Goal: Task Accomplishment & Management: Manage account settings

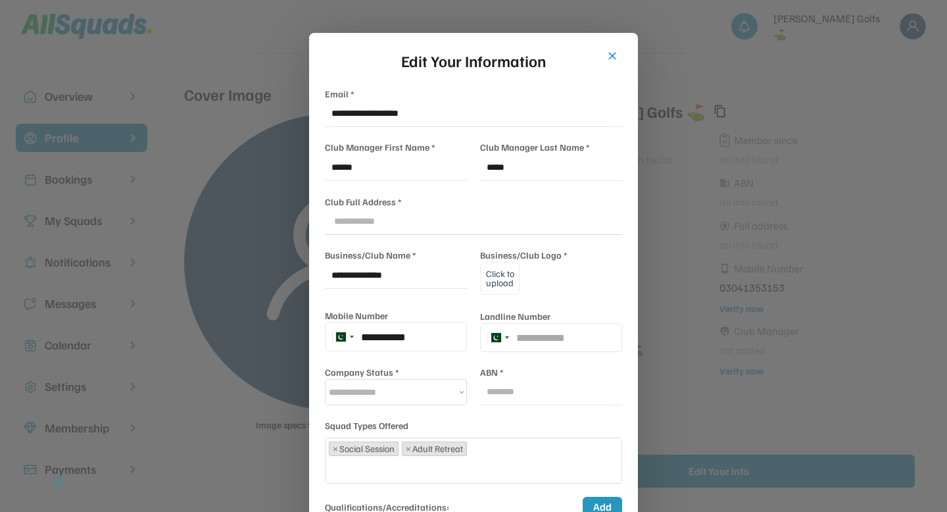
select select "**********"
click at [612, 55] on button "close" at bounding box center [612, 55] width 13 height 13
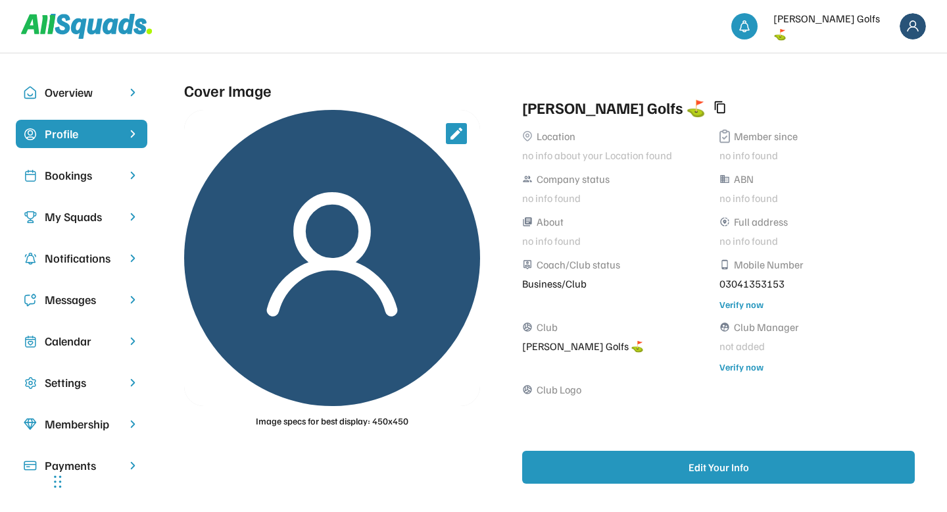
scroll to position [0, 0]
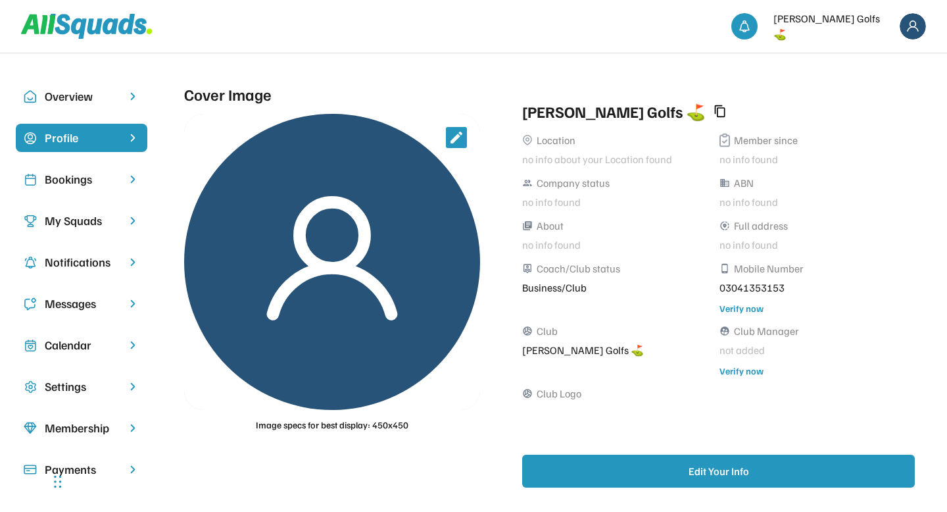
click at [87, 181] on div "Bookings" at bounding box center [82, 179] width 74 height 18
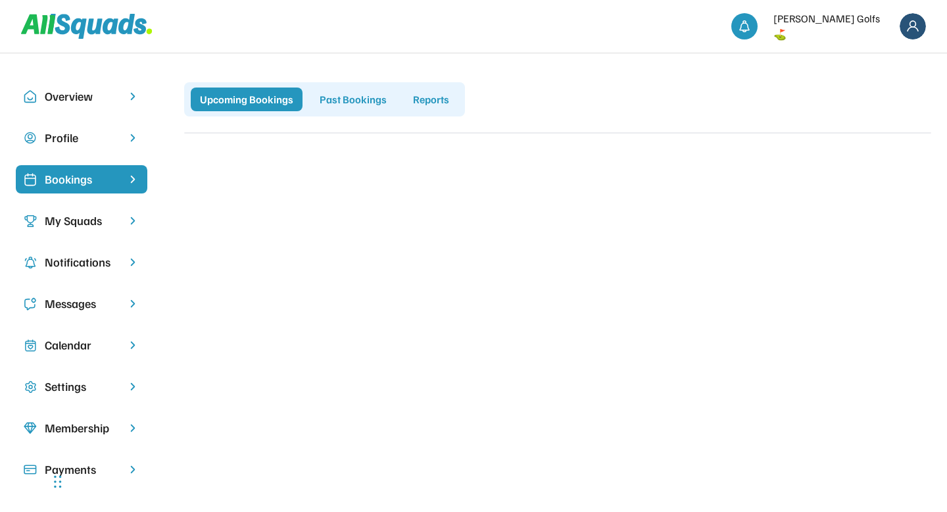
click at [916, 23] on img at bounding box center [913, 26] width 26 height 26
click at [884, 55] on link "Profile" at bounding box center [896, 58] width 78 height 26
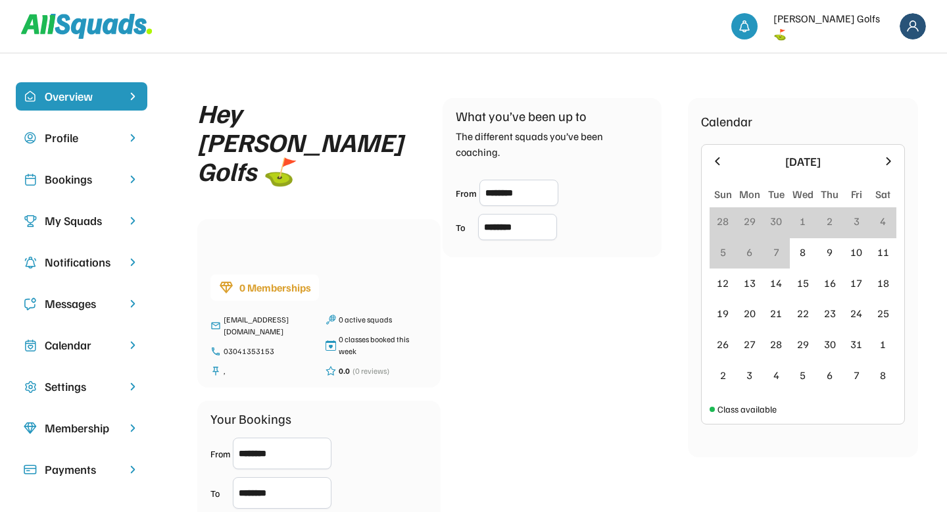
click at [90, 141] on div "Profile" at bounding box center [82, 138] width 74 height 18
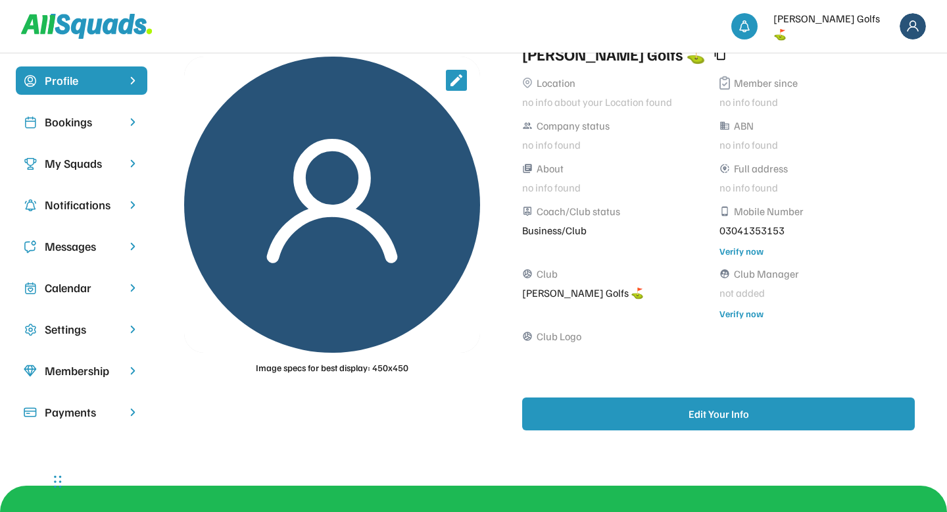
scroll to position [51, 0]
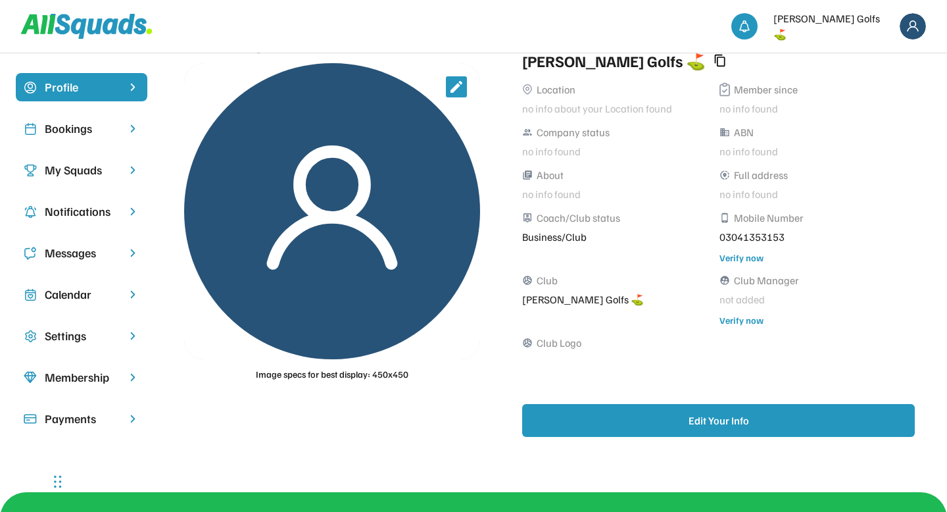
click at [64, 132] on div "Bookings" at bounding box center [82, 129] width 74 height 18
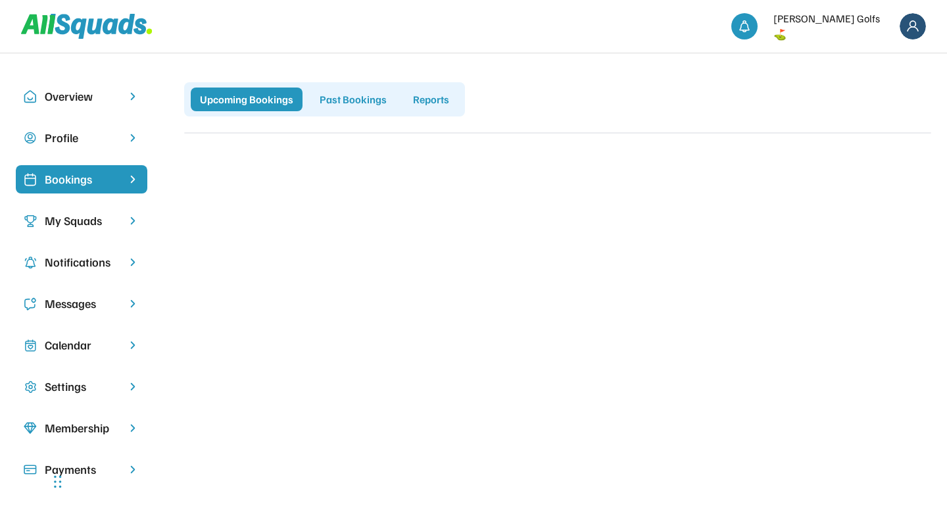
click at [82, 221] on div "My Squads" at bounding box center [82, 221] width 74 height 18
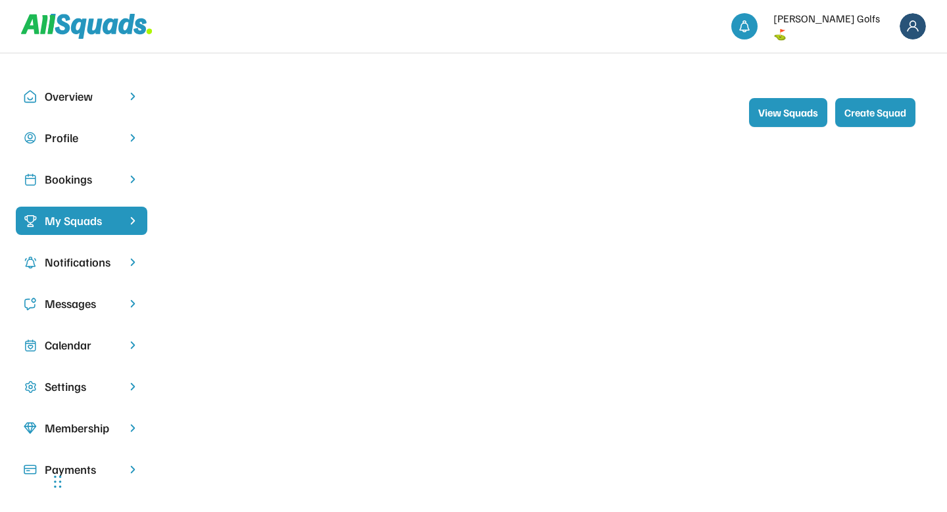
click at [64, 257] on div "Notifications" at bounding box center [82, 262] width 74 height 18
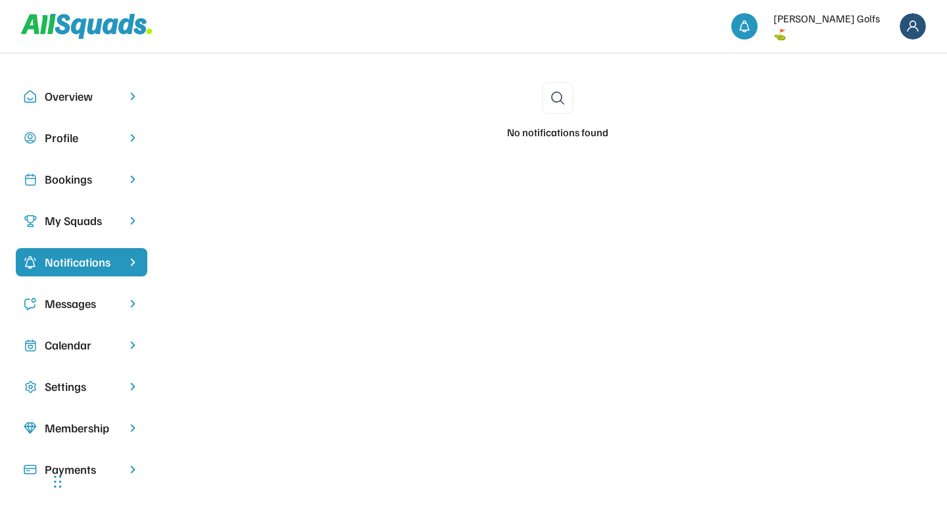
click at [101, 307] on div "Messages" at bounding box center [82, 304] width 74 height 18
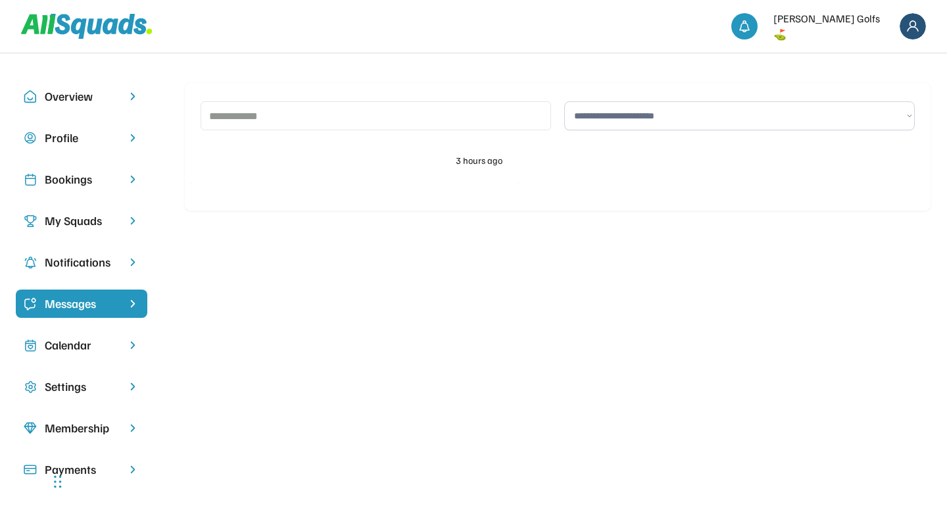
click at [79, 343] on div "Calendar" at bounding box center [82, 345] width 74 height 18
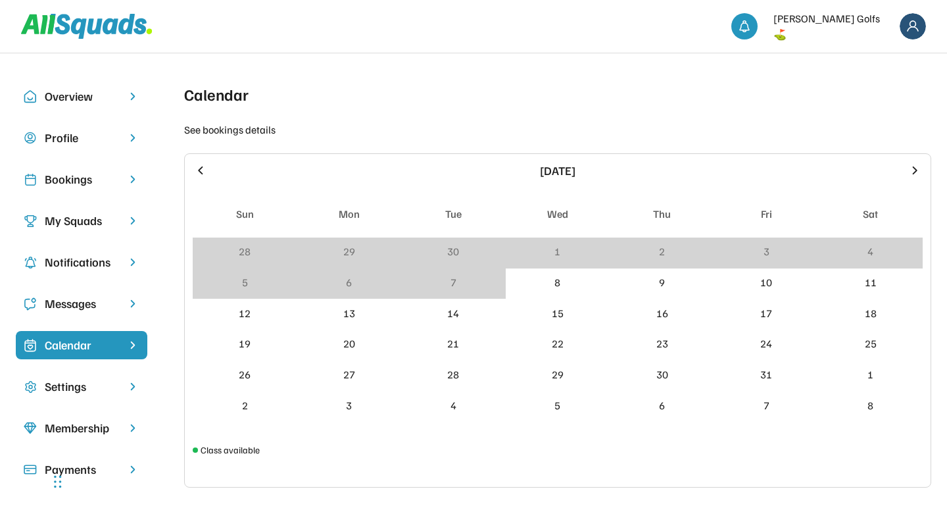
click at [65, 387] on div "Settings" at bounding box center [82, 387] width 74 height 18
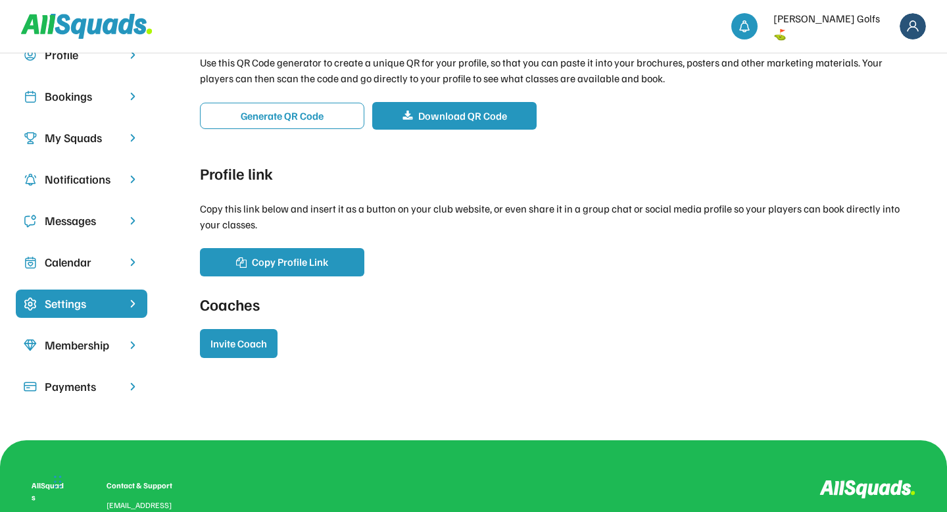
scroll to position [80, 0]
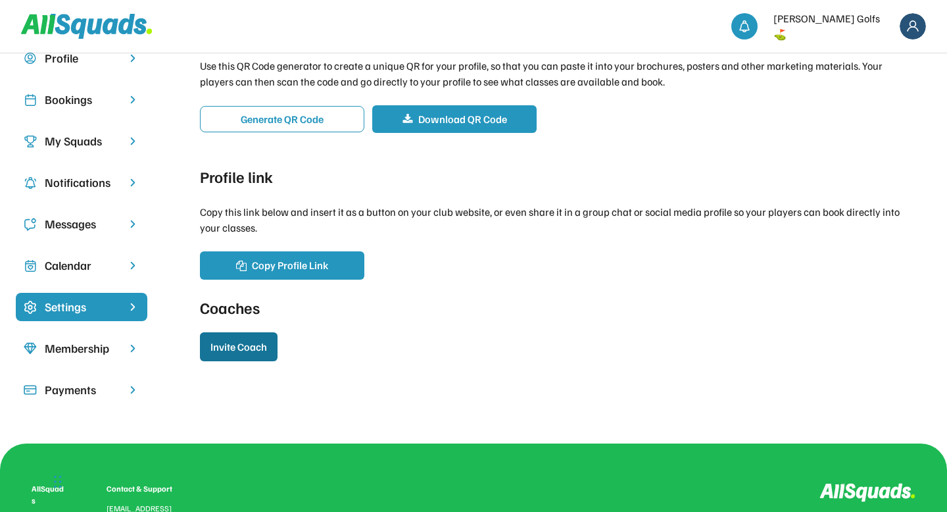
click at [257, 356] on button "Invite Coach" at bounding box center [239, 346] width 78 height 29
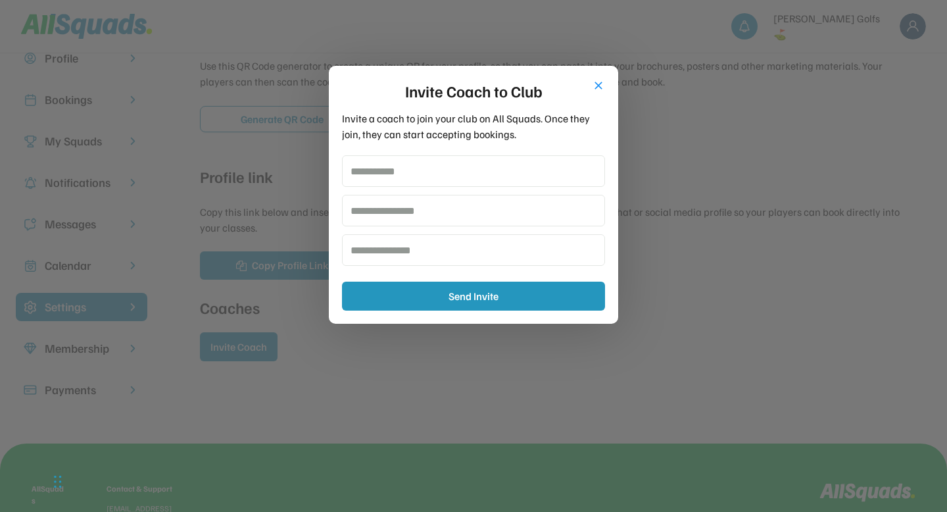
click at [411, 176] on input "email" at bounding box center [473, 171] width 263 height 32
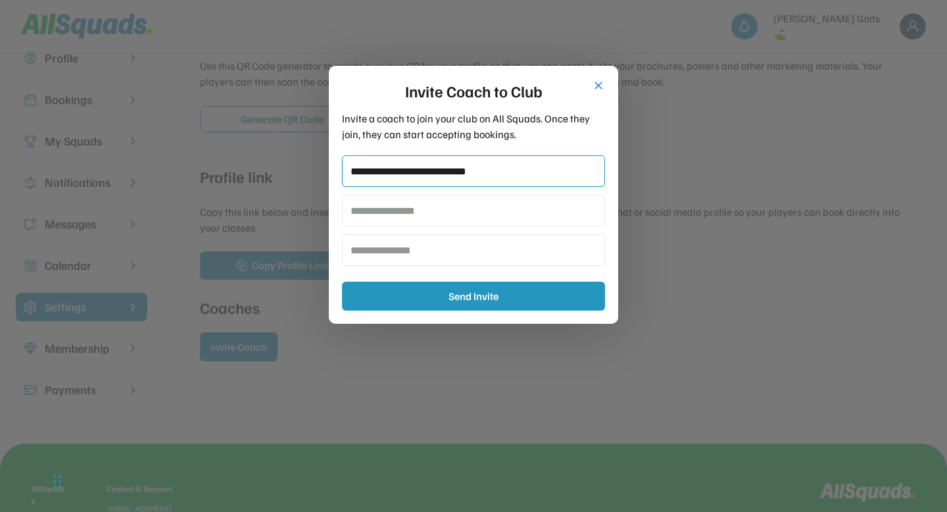
type input "**********"
click at [409, 220] on input "input" at bounding box center [473, 211] width 263 height 32
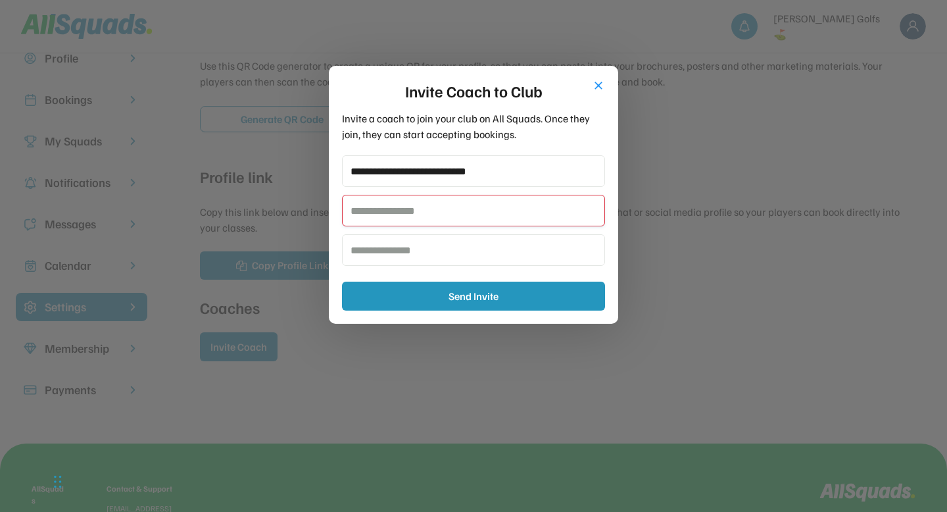
paste input "**********"
click at [392, 212] on input "input" at bounding box center [473, 211] width 263 height 32
type input "*****"
click at [384, 256] on input "input" at bounding box center [473, 250] width 263 height 32
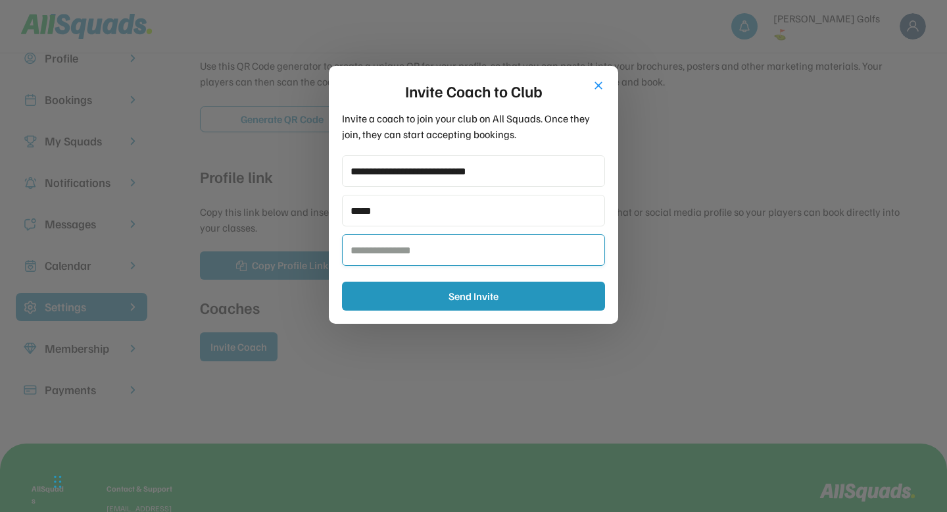
paste input "******"
type input "******"
click at [377, 274] on div "**********" at bounding box center [473, 232] width 263 height 155
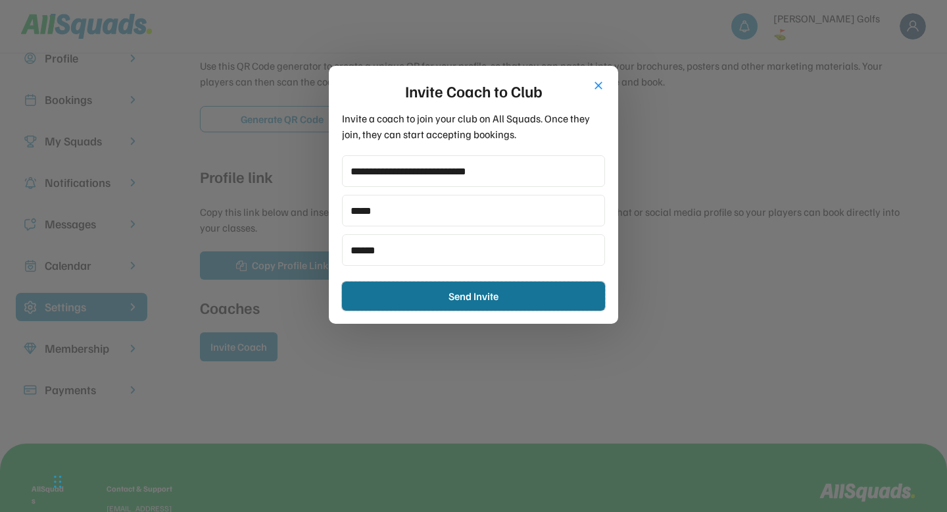
click at [438, 295] on button "Send Invite" at bounding box center [473, 296] width 263 height 29
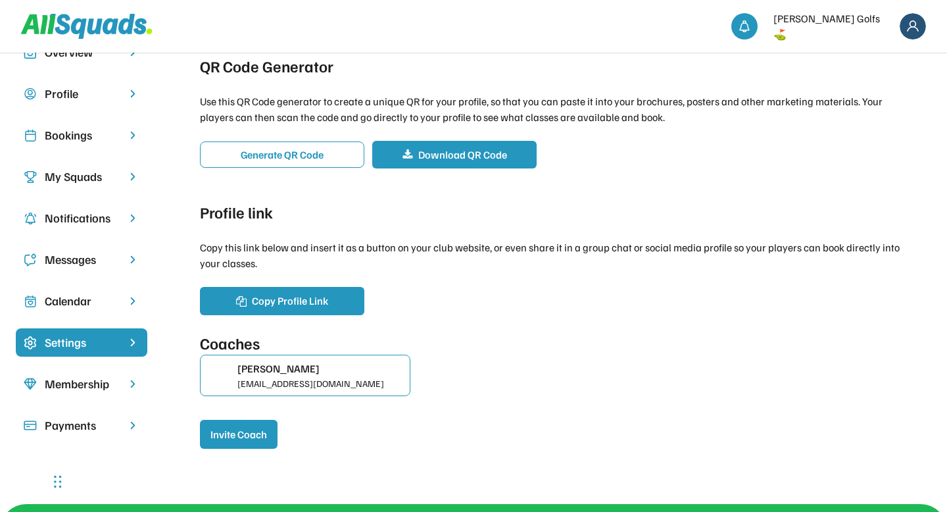
scroll to position [53, 0]
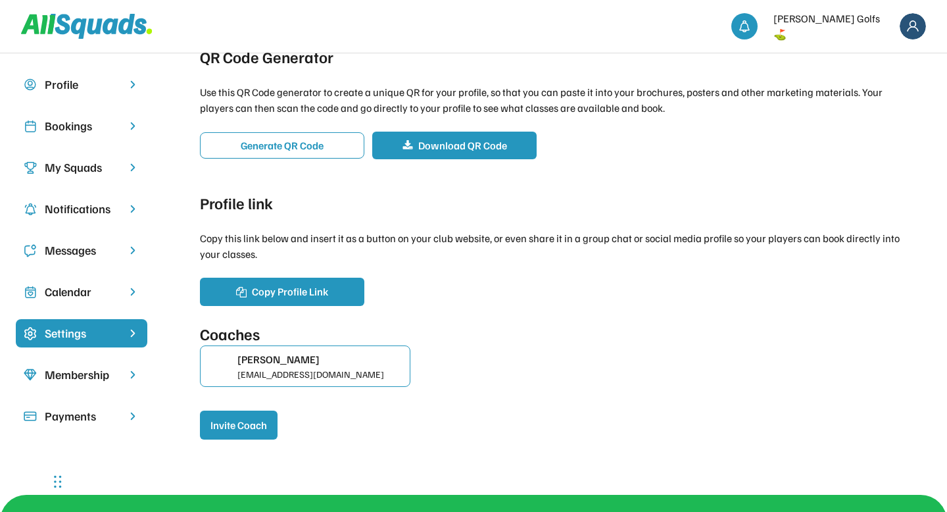
click at [98, 376] on div "Membership" at bounding box center [82, 375] width 74 height 18
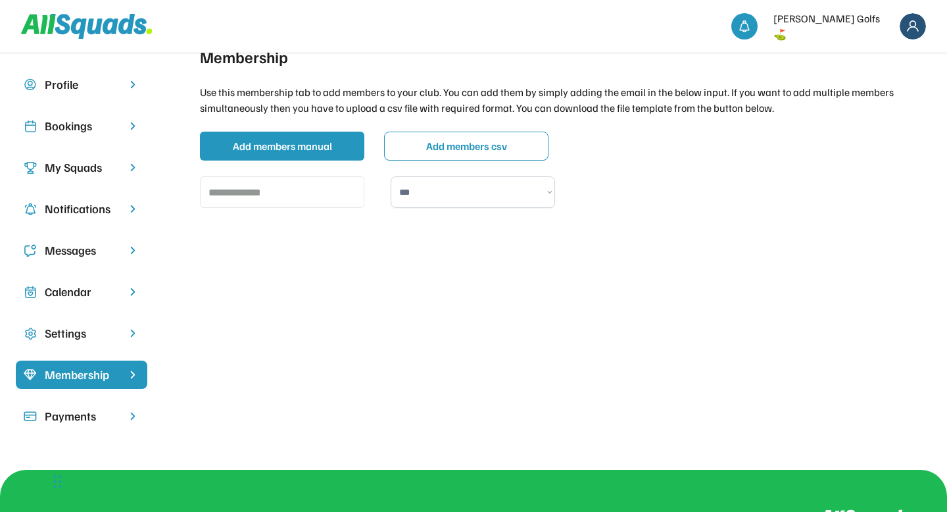
click at [79, 416] on div "Payments" at bounding box center [82, 416] width 74 height 18
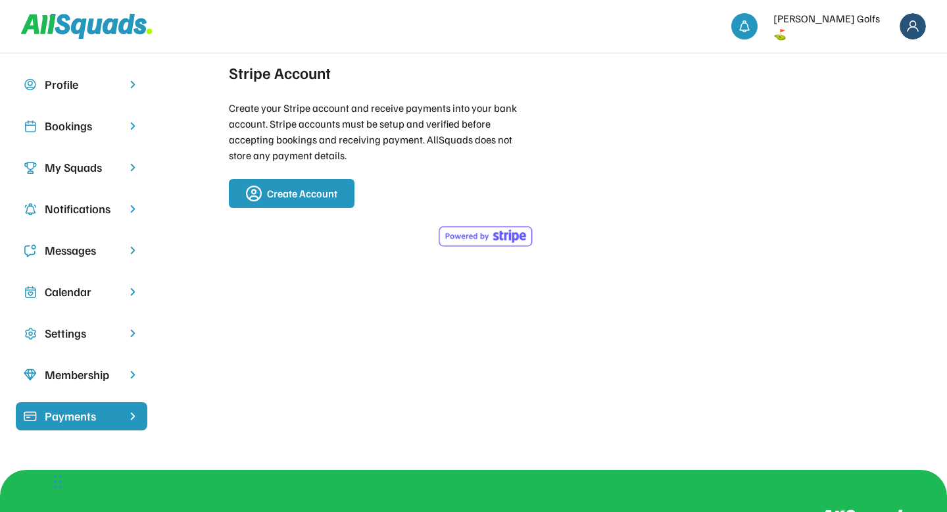
click at [77, 378] on div "Membership" at bounding box center [82, 375] width 74 height 18
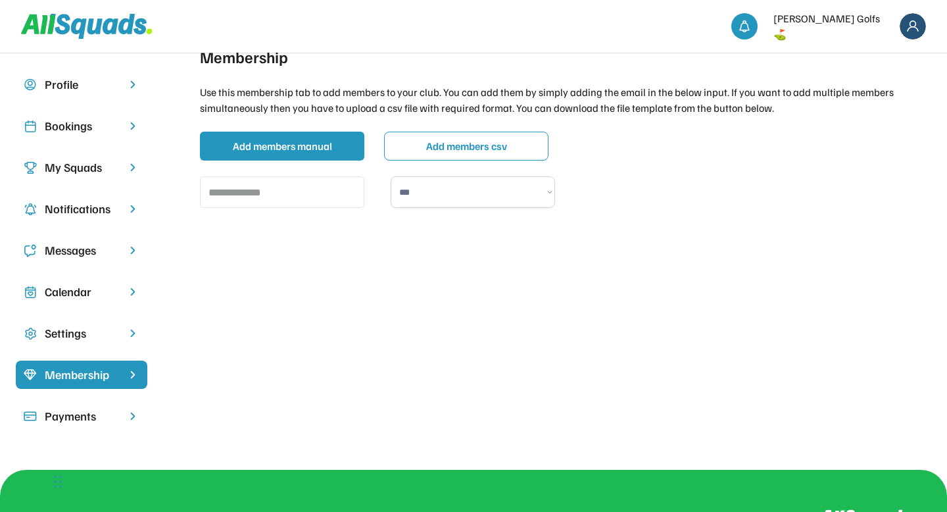
click at [108, 329] on div "Settings" at bounding box center [82, 333] width 74 height 18
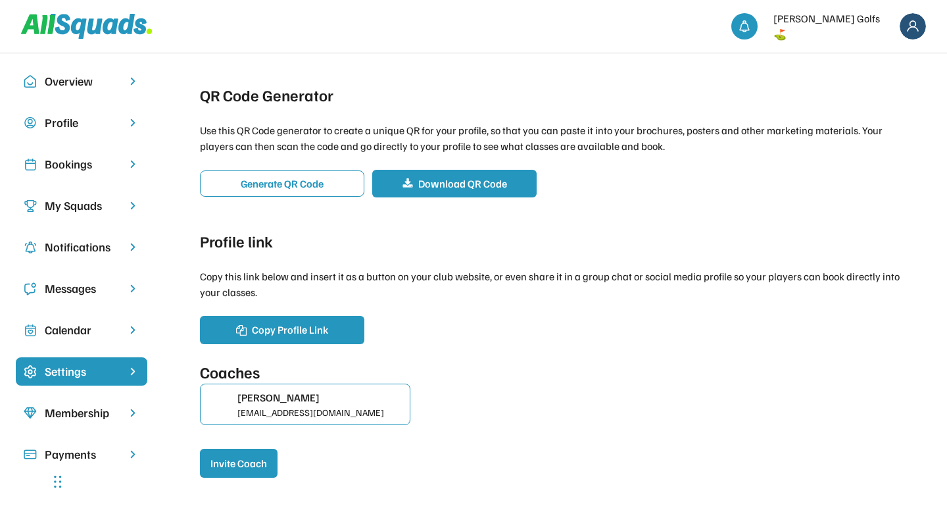
scroll to position [14, 0]
click at [84, 126] on div "Profile" at bounding box center [82, 123] width 74 height 18
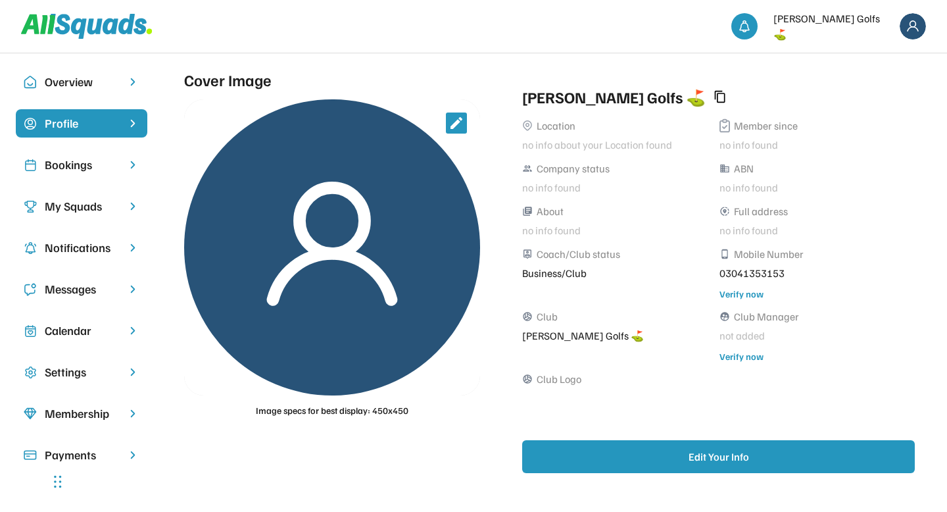
click at [80, 412] on div "Membership" at bounding box center [82, 414] width 74 height 18
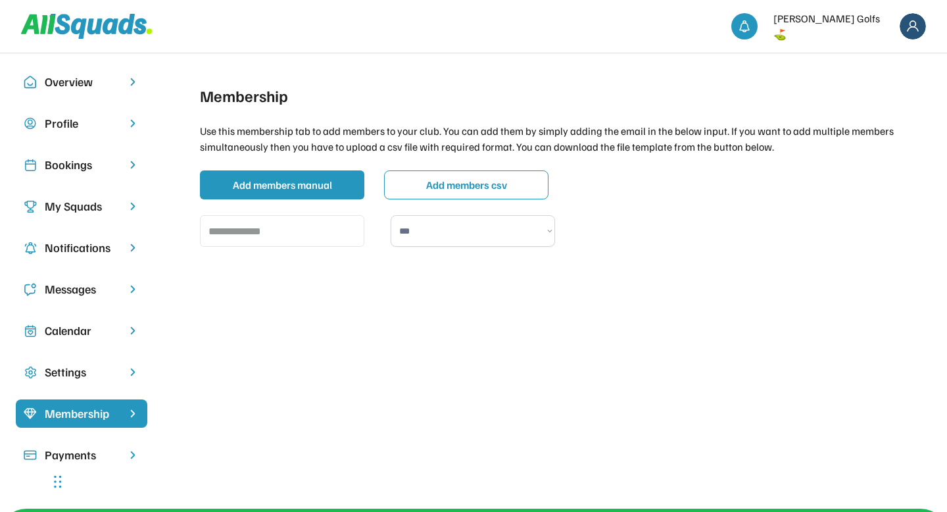
click at [87, 376] on div "Settings" at bounding box center [82, 372] width 74 height 18
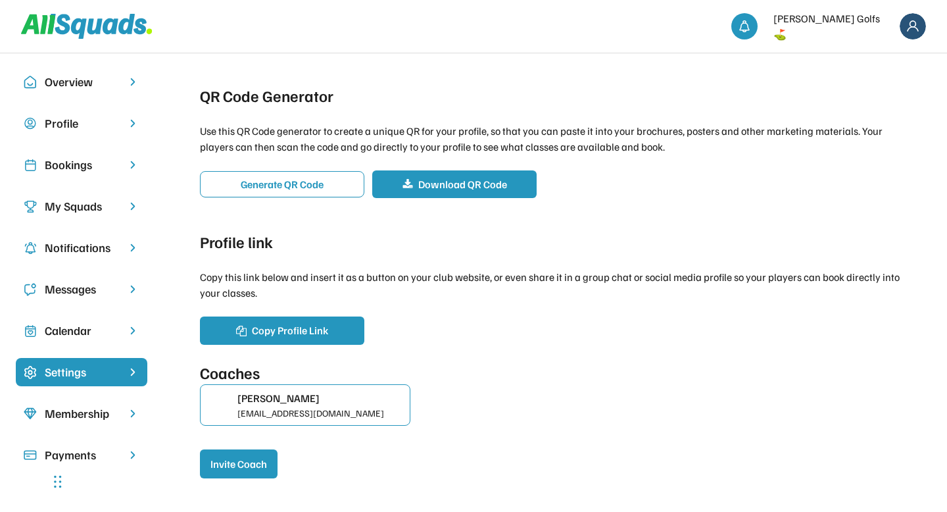
click at [312, 417] on div "[EMAIL_ADDRESS][DOMAIN_NAME]" at bounding box center [320, 413] width 167 height 14
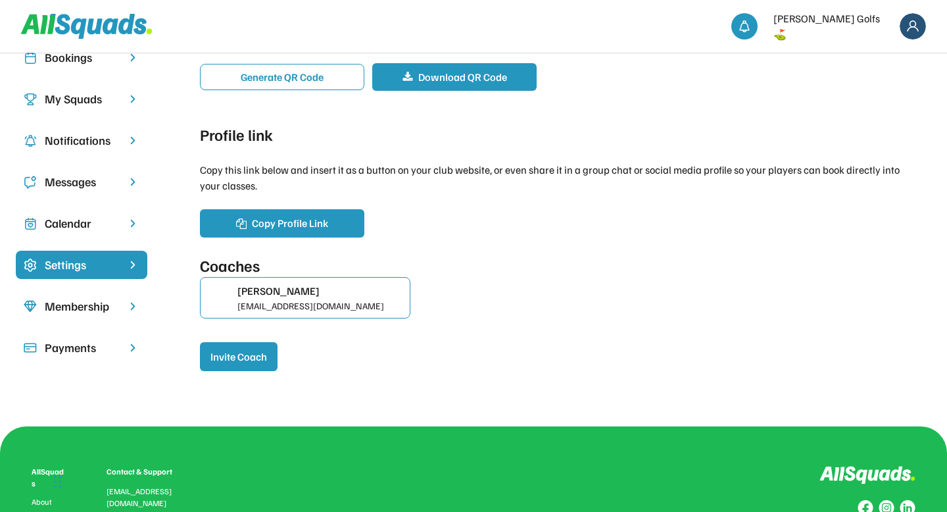
scroll to position [121, 0]
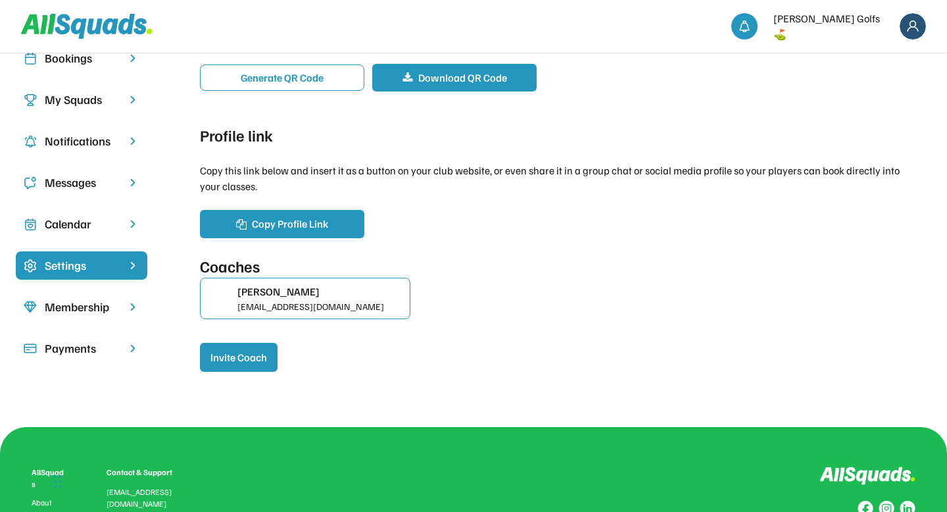
click at [478, 294] on div "Jenny Wilson developer@rightlookblinds.com" at bounding box center [558, 304] width 716 height 52
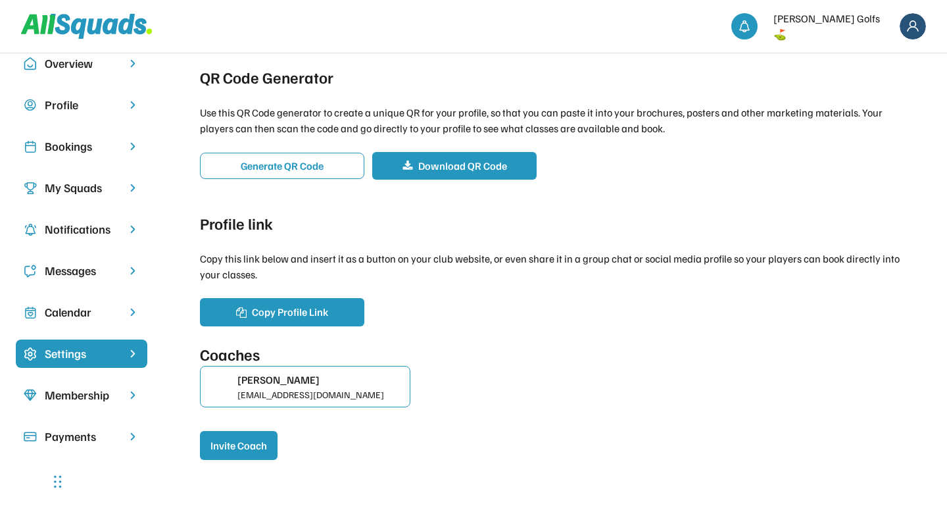
scroll to position [0, 0]
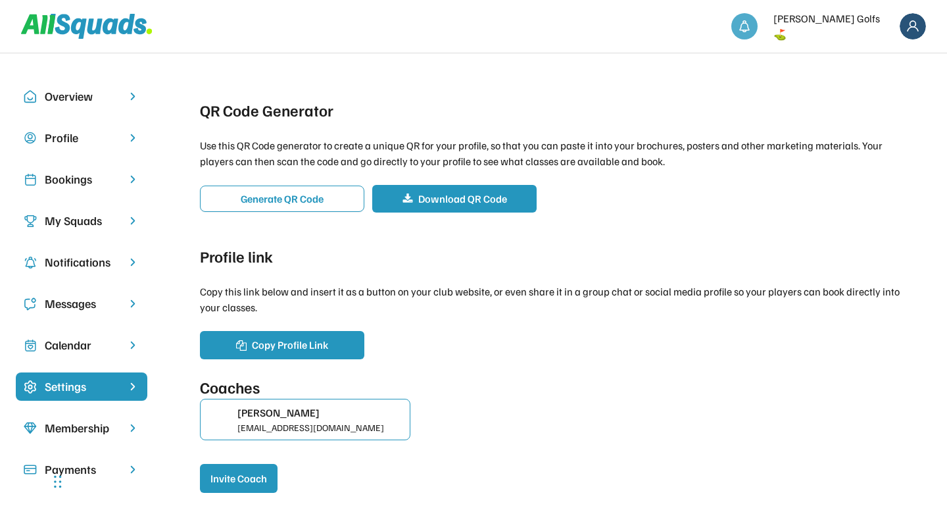
click at [751, 28] on img at bounding box center [744, 26] width 13 height 13
click at [85, 143] on div "Profile" at bounding box center [82, 138] width 74 height 18
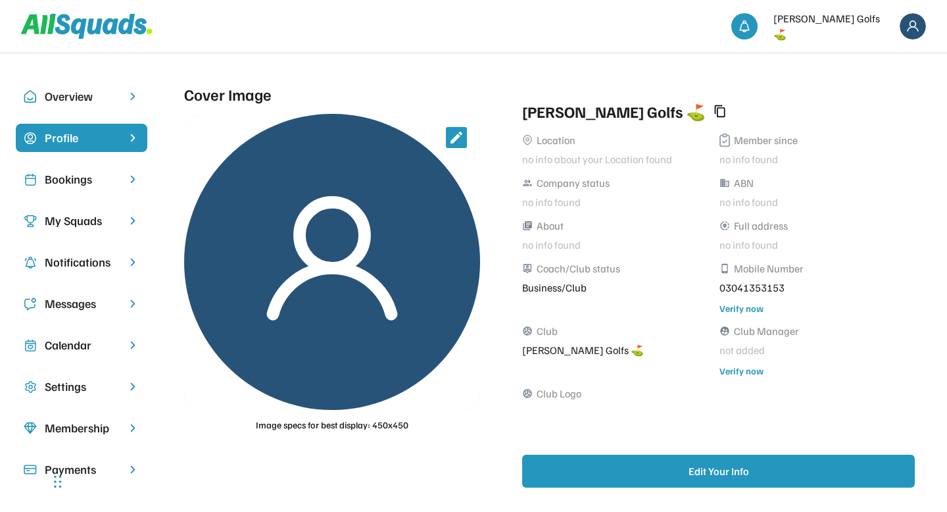
scroll to position [34, 0]
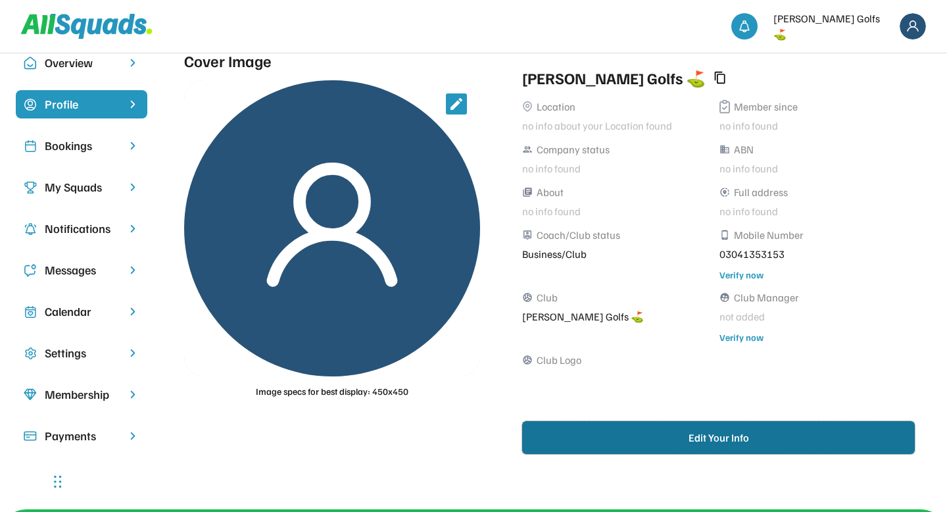
click at [637, 435] on button "Edit Your Info" at bounding box center [718, 437] width 393 height 33
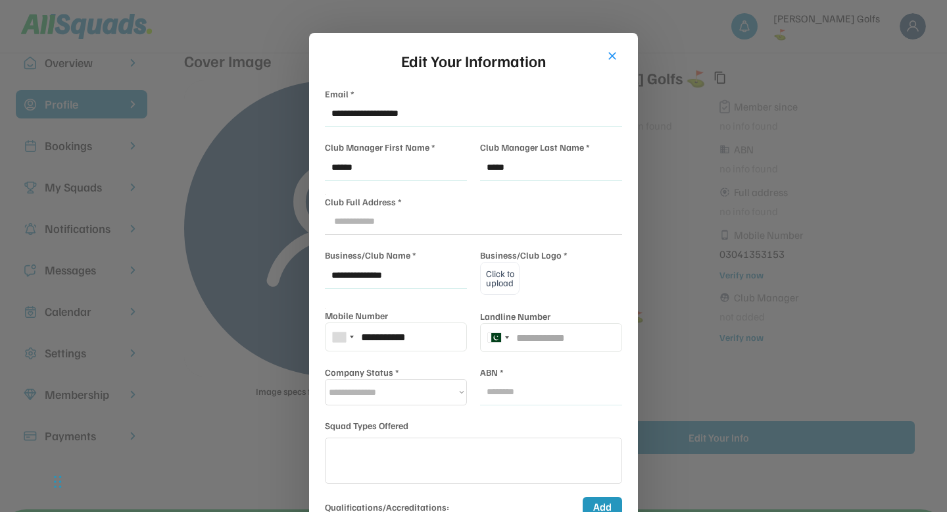
scroll to position [126, 0]
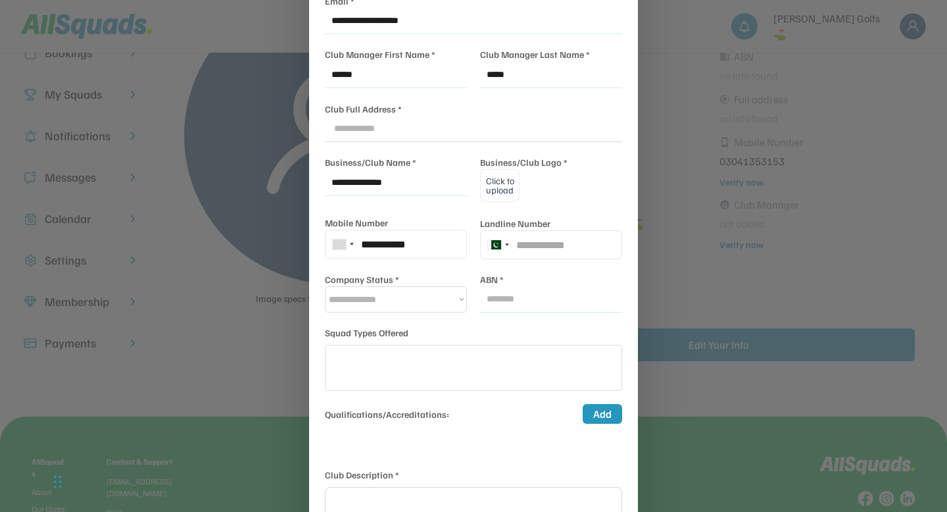
select select
click at [599, 414] on button "Add" at bounding box center [602, 414] width 39 height 20
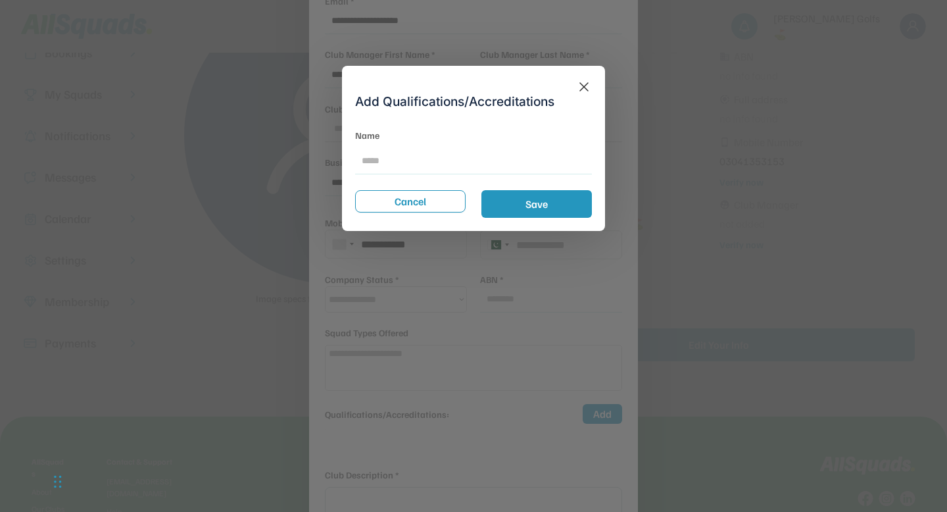
click at [584, 87] on icon at bounding box center [584, 87] width 16 height 16
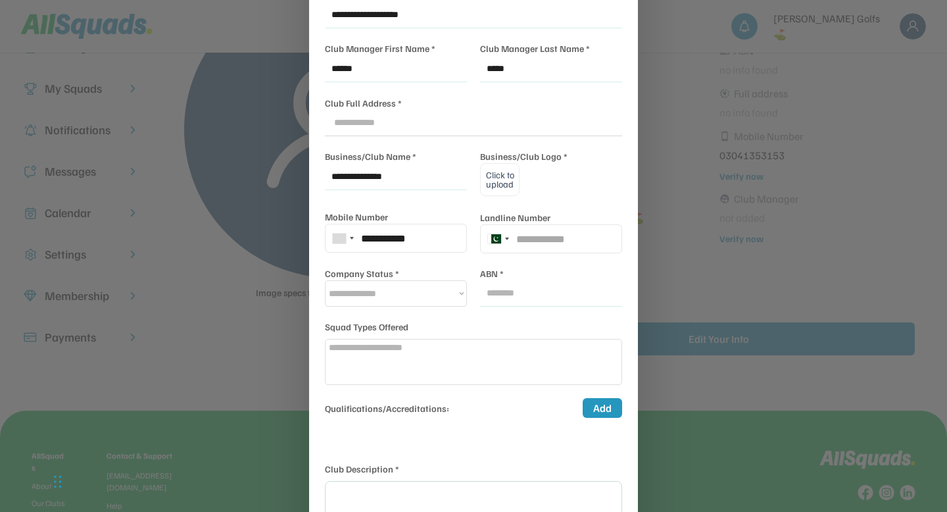
scroll to position [134, 0]
click at [605, 411] on button "Add" at bounding box center [602, 407] width 39 height 20
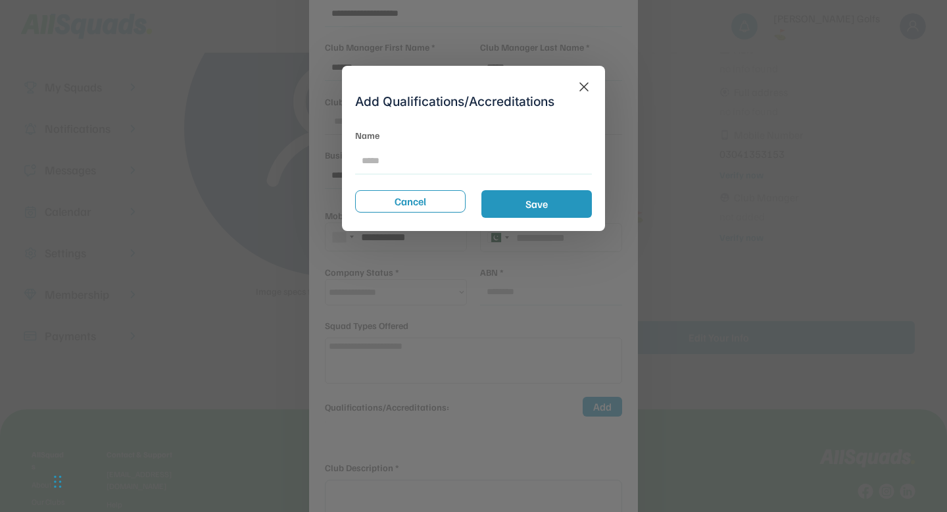
click at [412, 171] on input "input" at bounding box center [473, 161] width 237 height 26
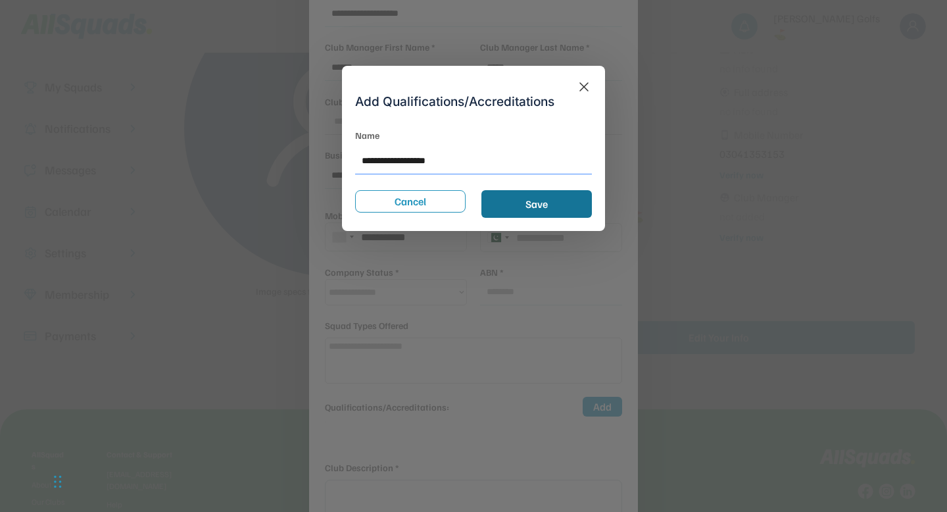
type input "**********"
click at [524, 198] on button "Save" at bounding box center [537, 204] width 111 height 28
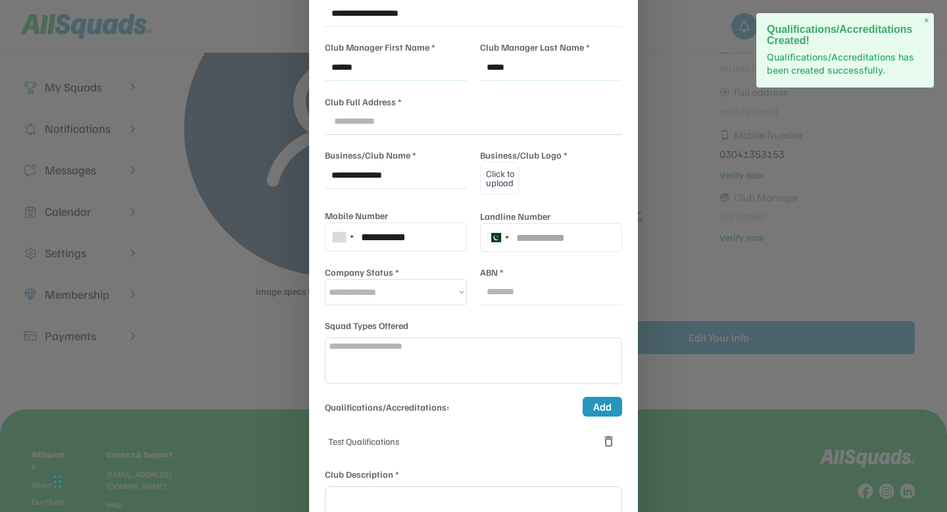
click at [511, 430] on div "Test Qualifications" at bounding box center [473, 441] width 297 height 26
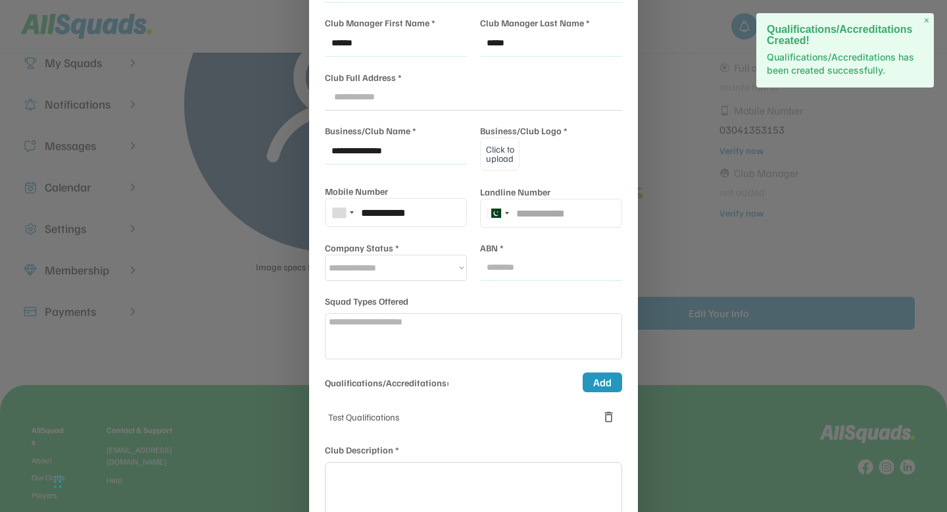
scroll to position [162, 0]
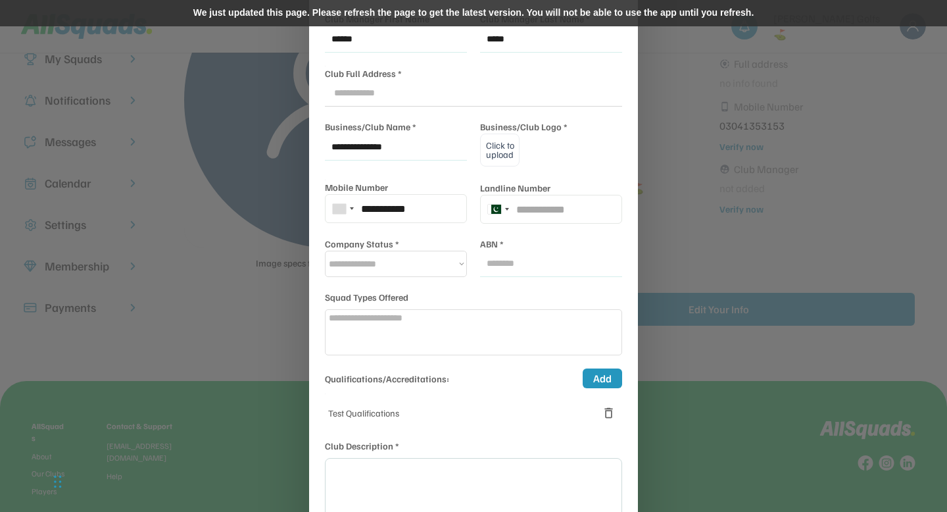
click at [400, 14] on div "We just updated this page. Please refresh the page to get the latest version. Y…" at bounding box center [473, 13] width 947 height 26
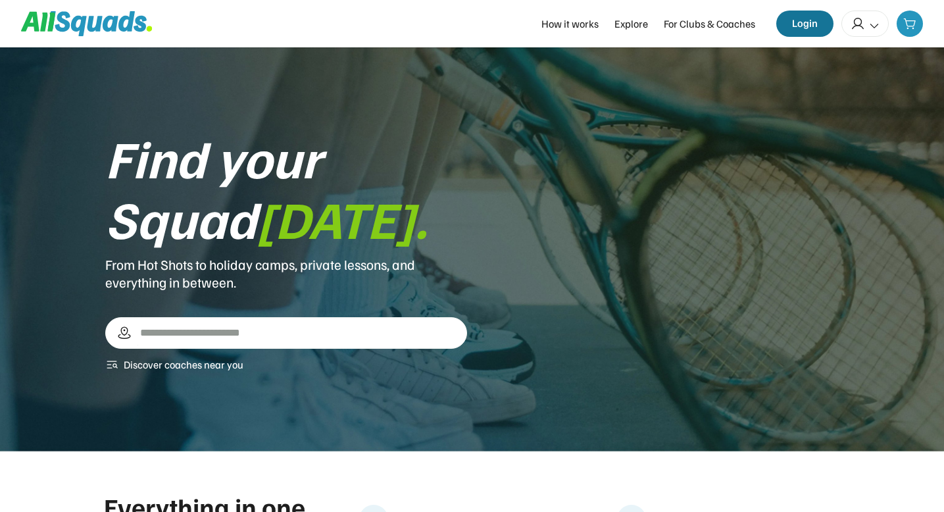
click at [813, 29] on button "Login" at bounding box center [804, 24] width 57 height 26
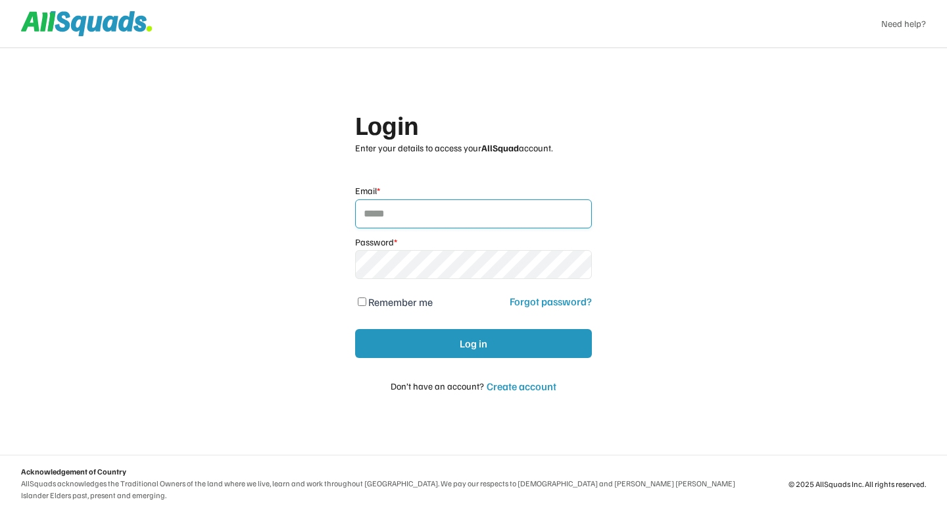
click at [434, 221] on input "email" at bounding box center [473, 213] width 237 height 29
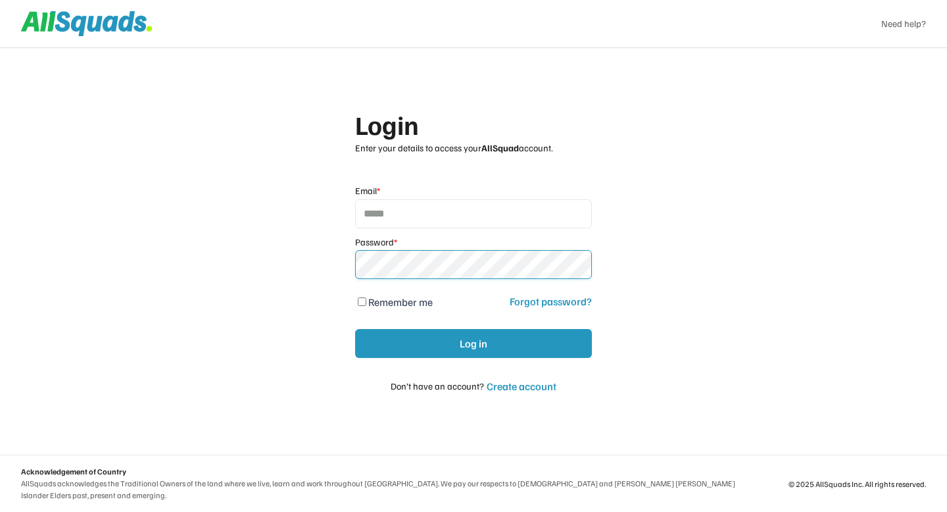
click at [253, 280] on div "Login Enter your details to access your AllSquad account. Email * Password * Re…" at bounding box center [473, 256] width 947 height 512
click at [422, 212] on input "email" at bounding box center [473, 213] width 237 height 29
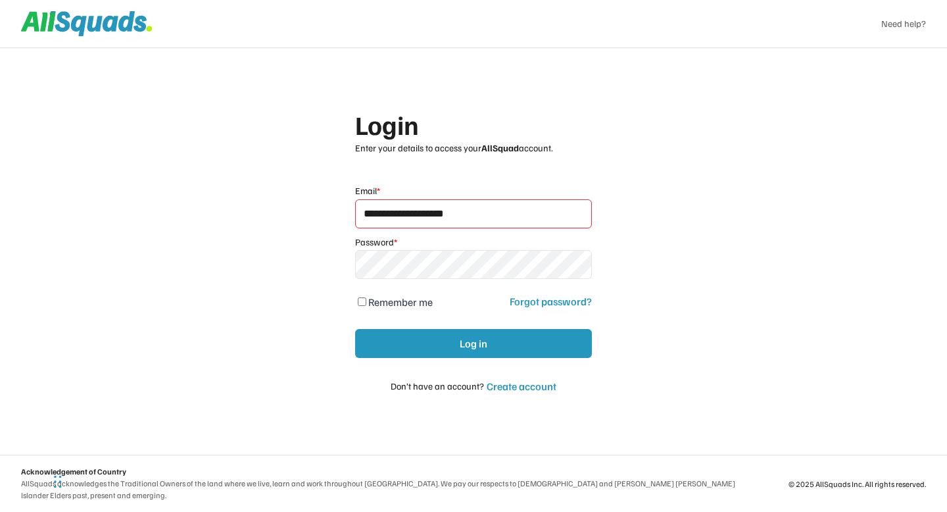
type input "**********"
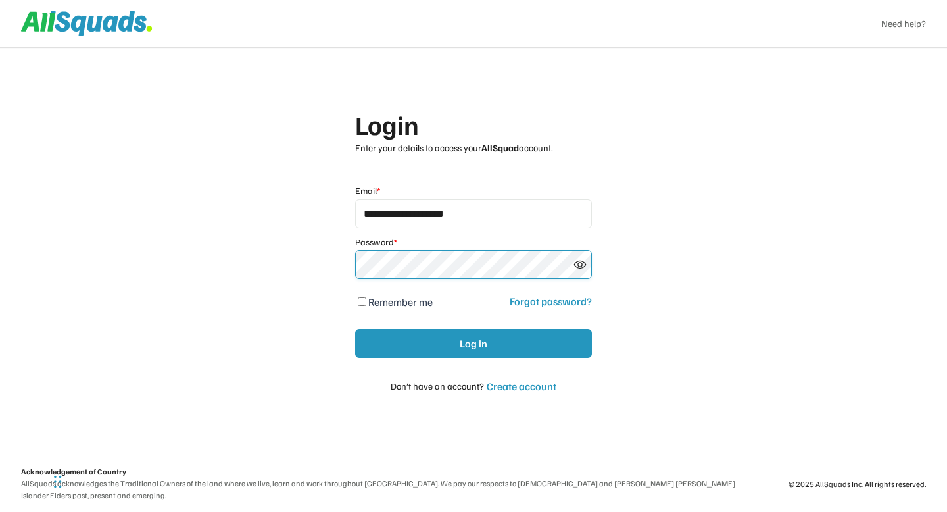
click at [580, 269] on icon at bounding box center [580, 264] width 13 height 13
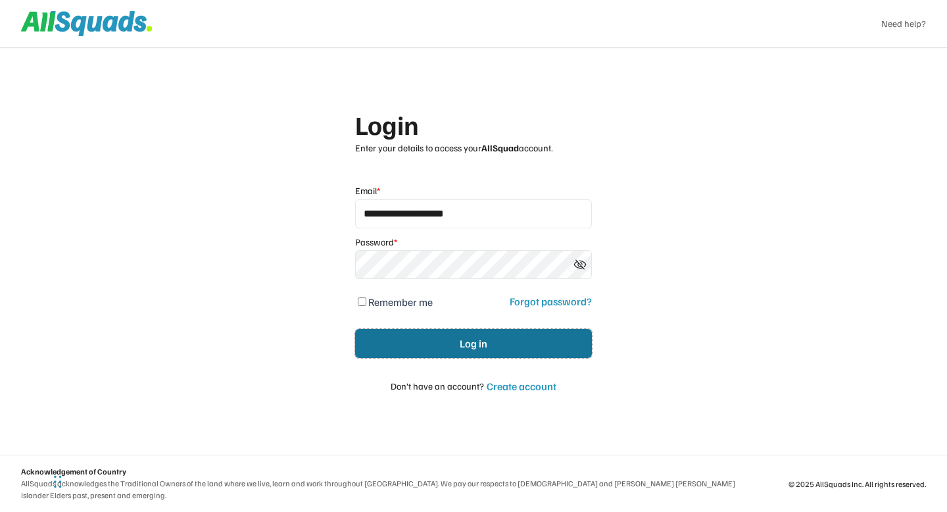
click at [429, 353] on button "Log in" at bounding box center [473, 343] width 237 height 29
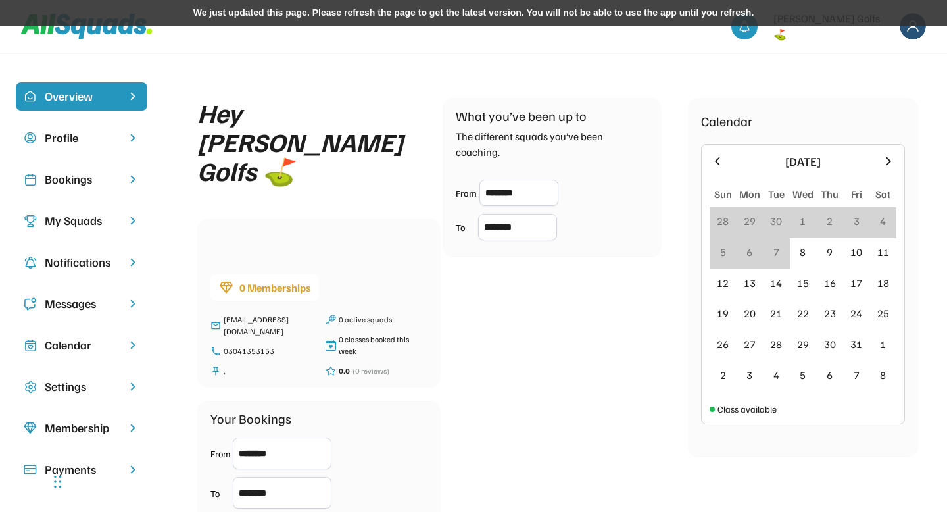
click at [557, 325] on div "Hey [PERSON_NAME] Golfs ⛳️ 0 Memberships [EMAIL_ADDRESS][DOMAIN_NAME] 030413531…" at bounding box center [557, 327] width 721 height 458
click at [486, 9] on div "We just updated this page. Please refresh the page to get the latest version. Y…" at bounding box center [473, 13] width 947 height 26
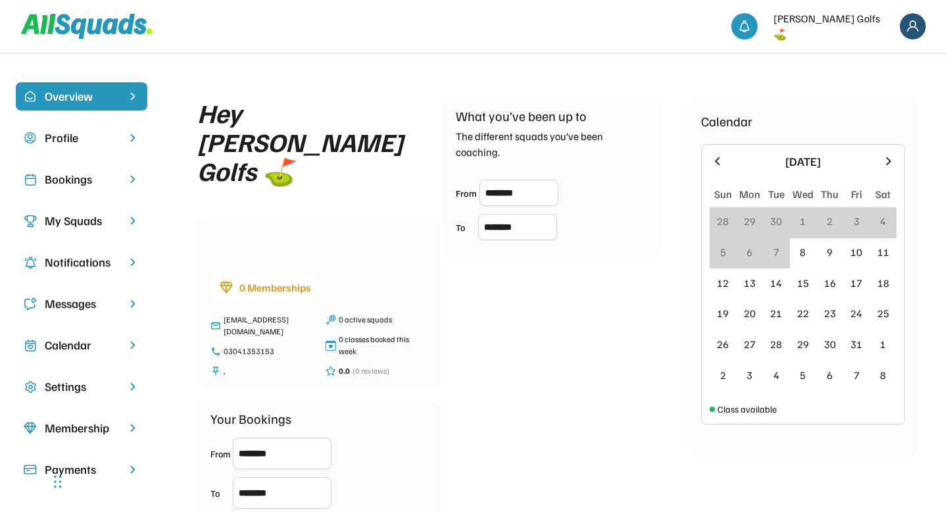
click at [539, 328] on div "Hey McCoy Golfs ⛳️ 0 Memberships msajawalm1@gmail.com 03041353153 , 0 active sq…" at bounding box center [557, 327] width 721 height 458
click at [918, 20] on img at bounding box center [913, 26] width 26 height 26
click at [875, 82] on div "Logout" at bounding box center [896, 84] width 78 height 26
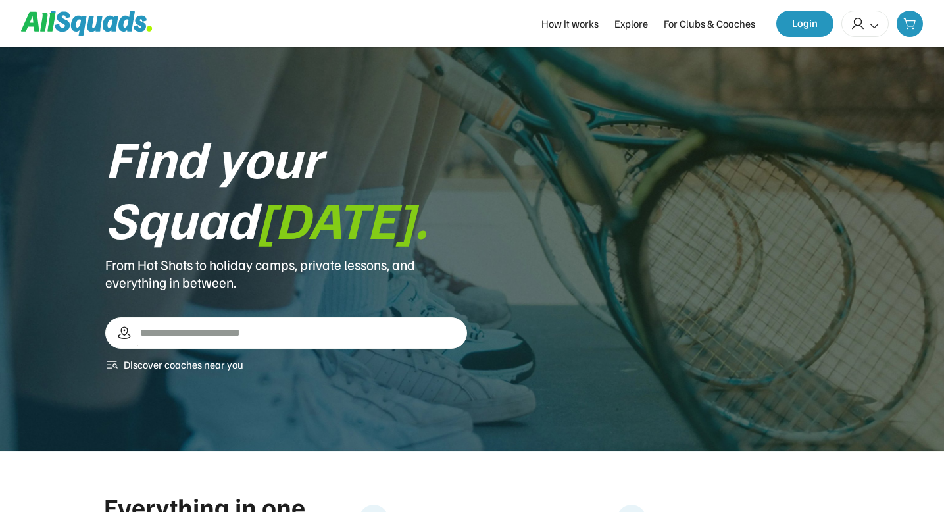
click at [874, 26] on icon at bounding box center [874, 26] width 12 height 12
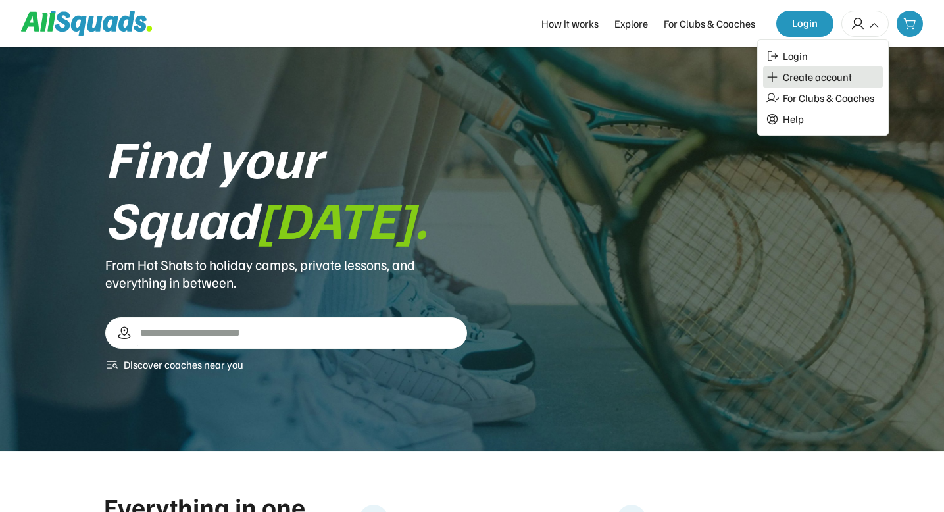
click at [813, 78] on div "Create account" at bounding box center [817, 76] width 69 height 13
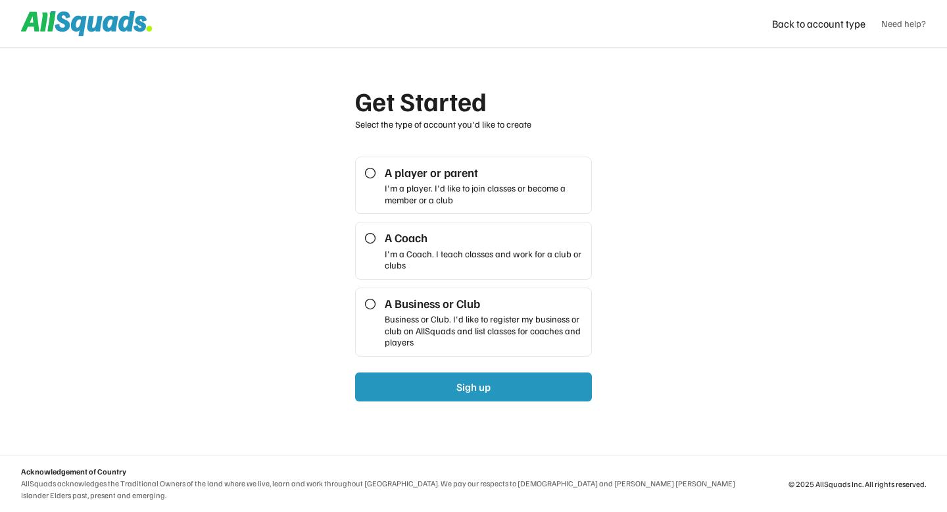
click at [476, 312] on div "A Business or Club Business or Club. I'd like to register my business or club o…" at bounding box center [484, 322] width 199 height 52
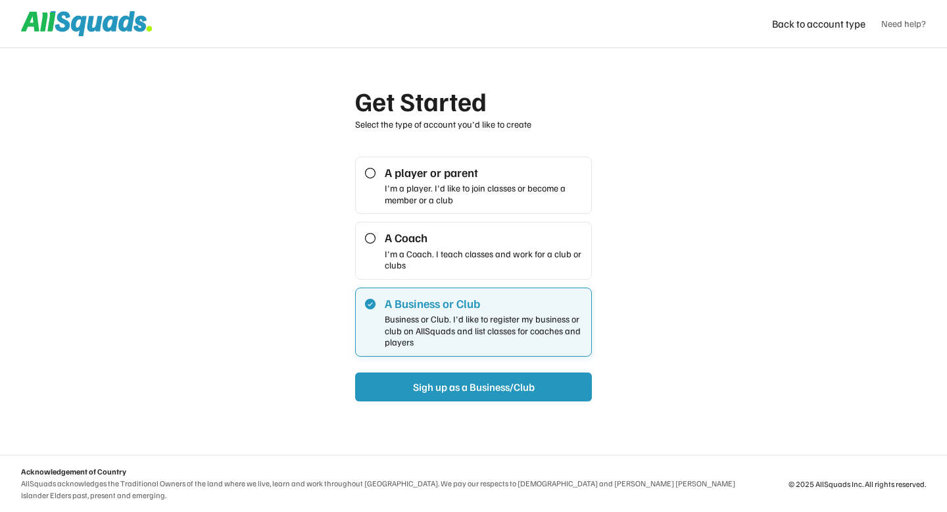
click at [507, 259] on div "I'm a Coach. I teach classes and work for a club or clubs" at bounding box center [484, 259] width 199 height 23
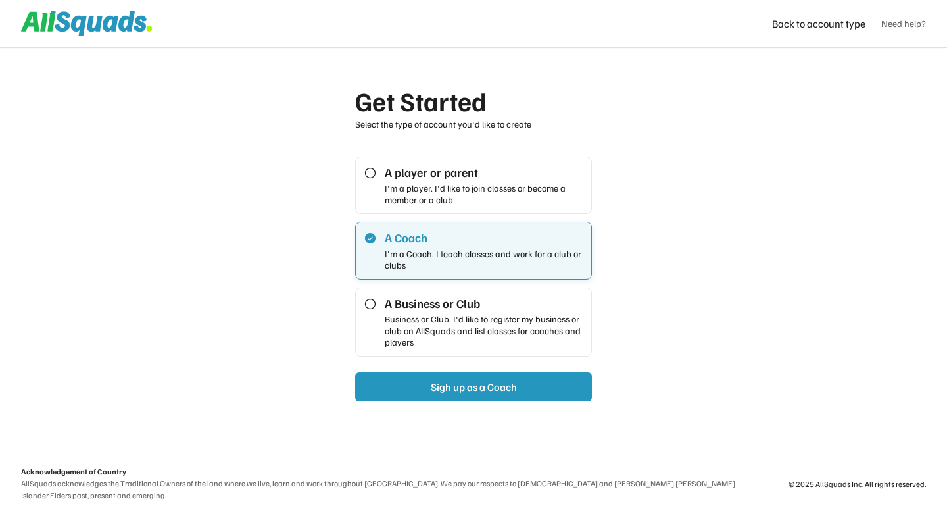
click at [482, 191] on div "I'm a player. I'd like to join classes or become a member or a club" at bounding box center [484, 193] width 199 height 23
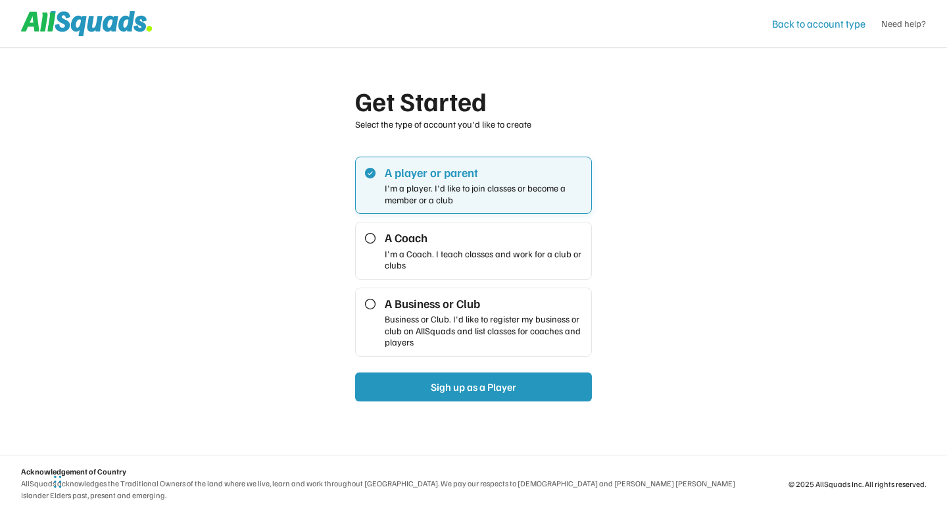
click at [830, 24] on div "Back to account type" at bounding box center [818, 24] width 93 height 16
click at [683, 97] on div "Get Started Select the type of account you'd like to create A player or parent …" at bounding box center [473, 256] width 947 height 512
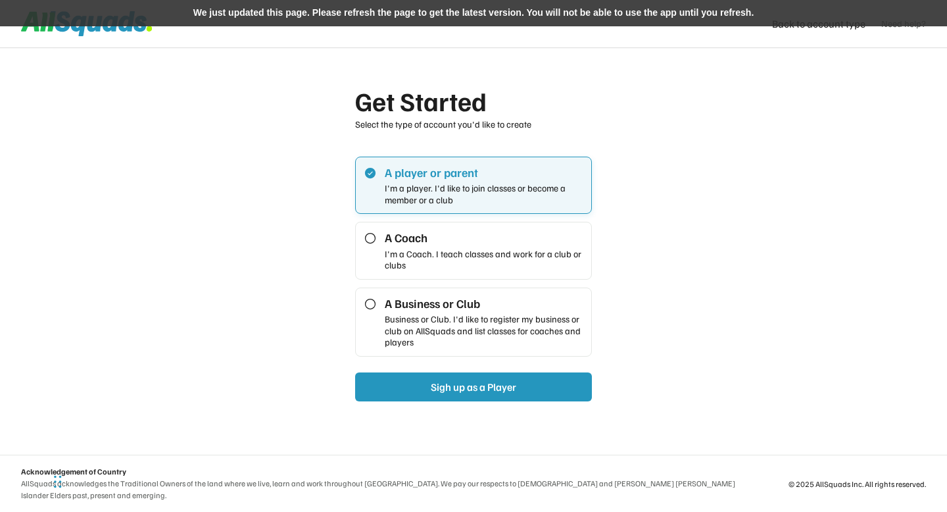
click at [547, 11] on div "We just updated this page. Please refresh the page to get the latest version. Y…" at bounding box center [473, 13] width 947 height 26
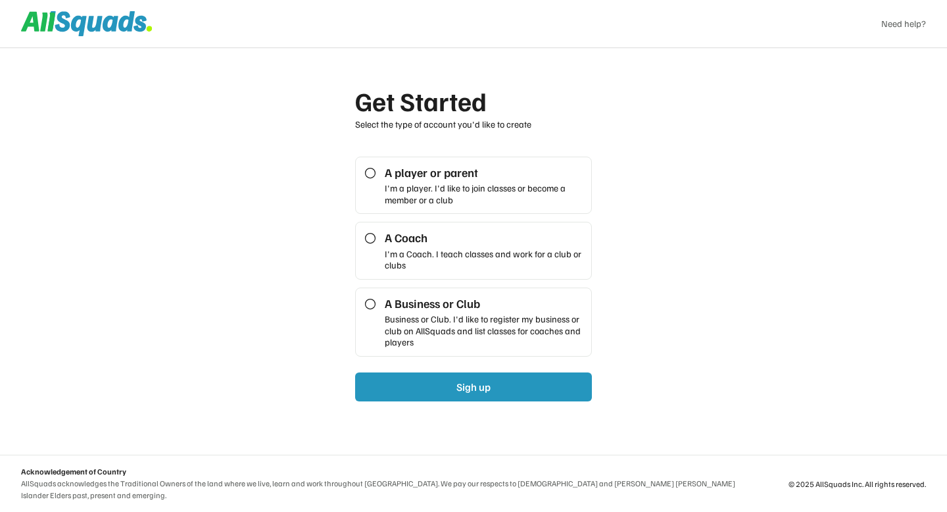
click at [481, 327] on div "Business or Club. I'd like to register my business or club on AllSquads and lis…" at bounding box center [484, 330] width 199 height 35
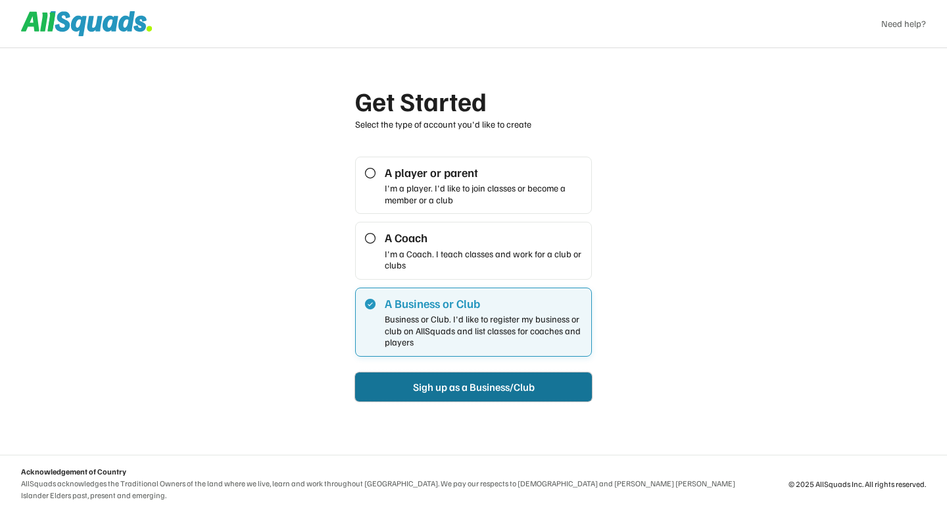
click at [454, 380] on button "Sigh up as a Business/Club" at bounding box center [473, 386] width 237 height 29
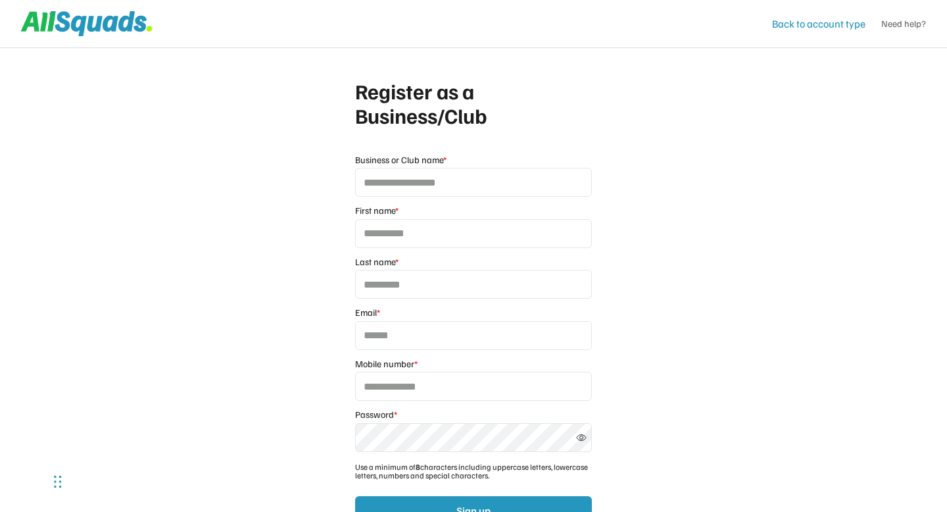
click at [812, 28] on div "Back to account type" at bounding box center [818, 24] width 93 height 16
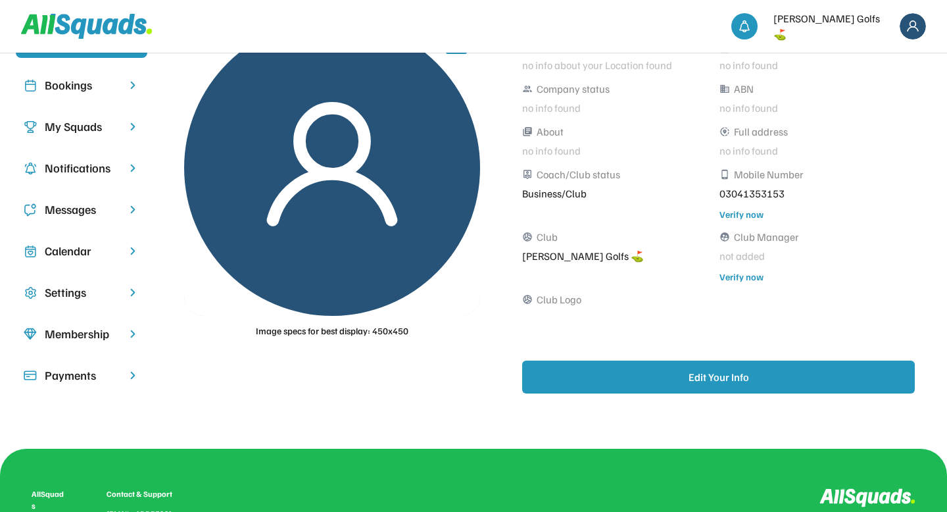
scroll to position [51, 0]
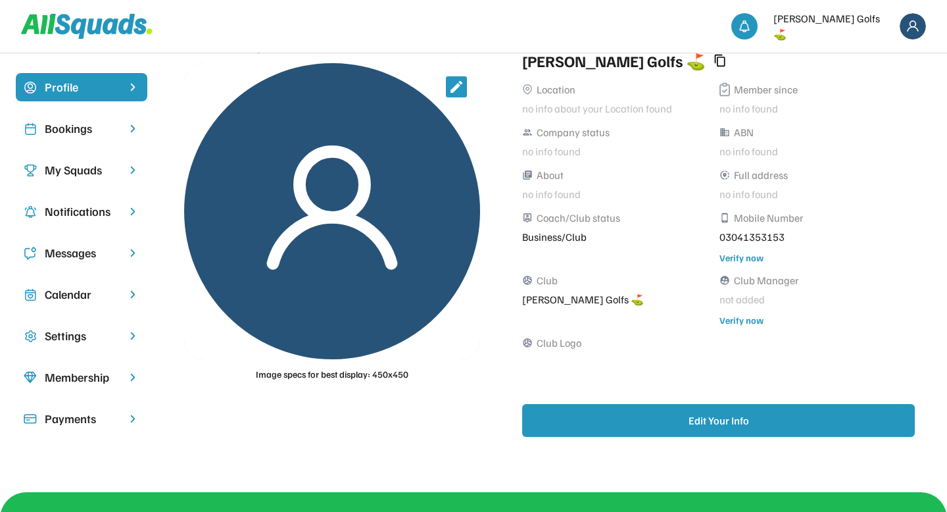
click at [56, 339] on div "Settings" at bounding box center [82, 336] width 74 height 18
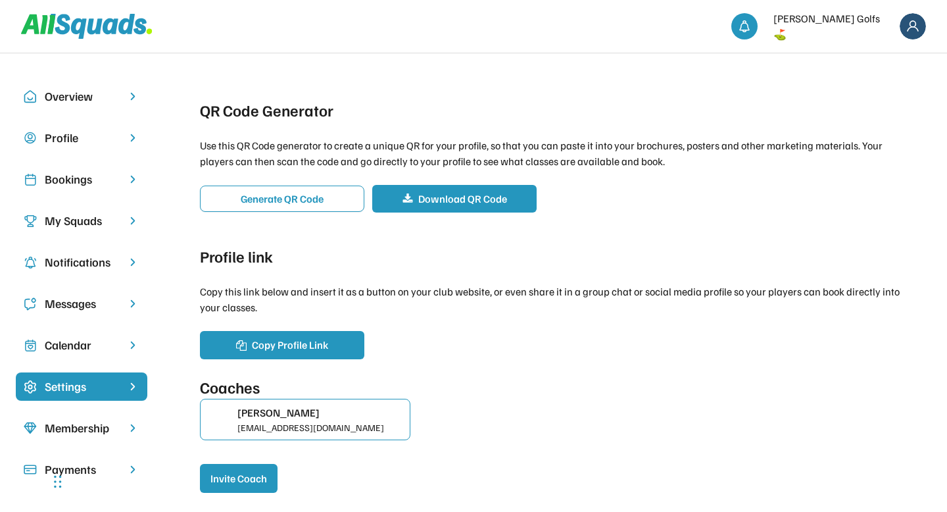
click at [67, 141] on div "Profile" at bounding box center [82, 138] width 74 height 18
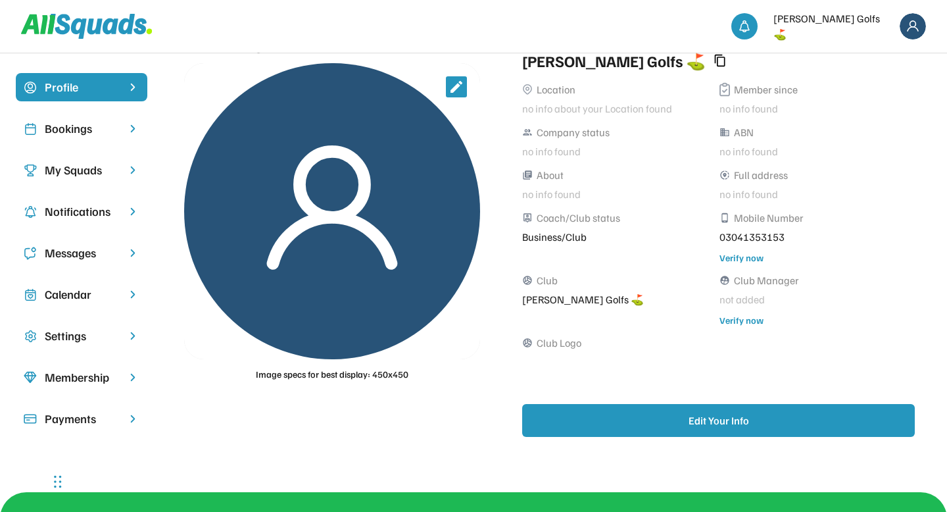
scroll to position [30, 0]
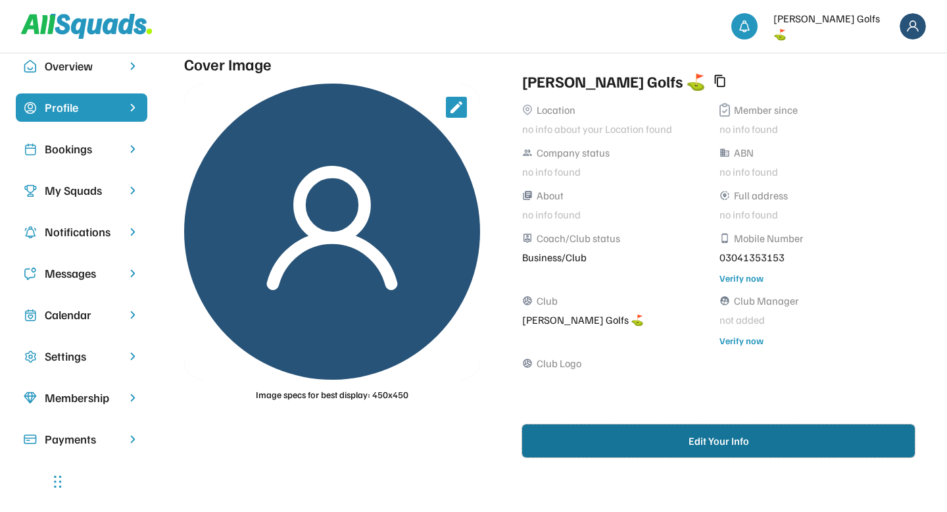
click at [616, 453] on button "Edit Your Info" at bounding box center [718, 440] width 393 height 33
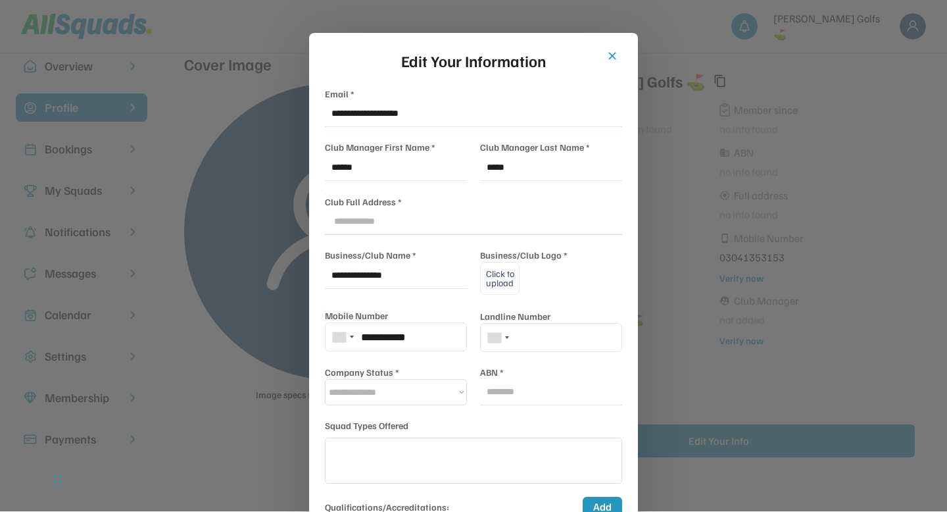
select select
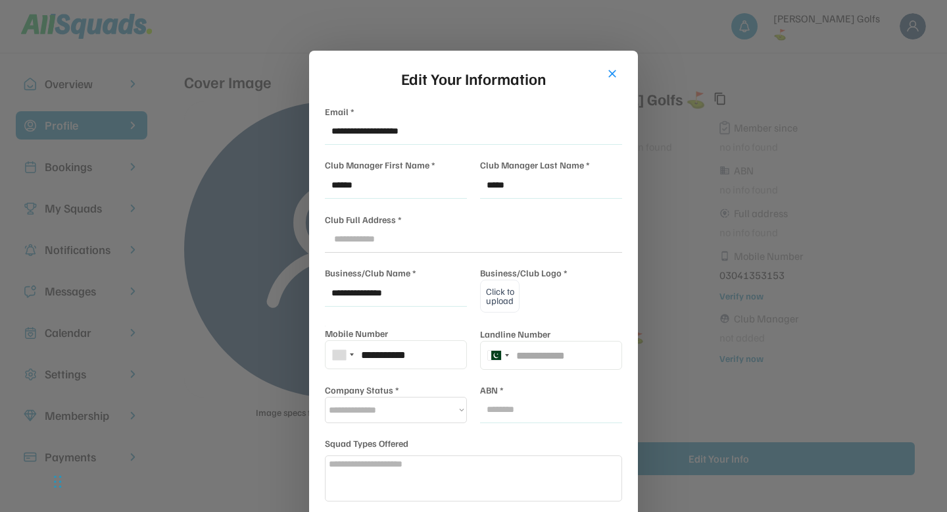
scroll to position [0, 0]
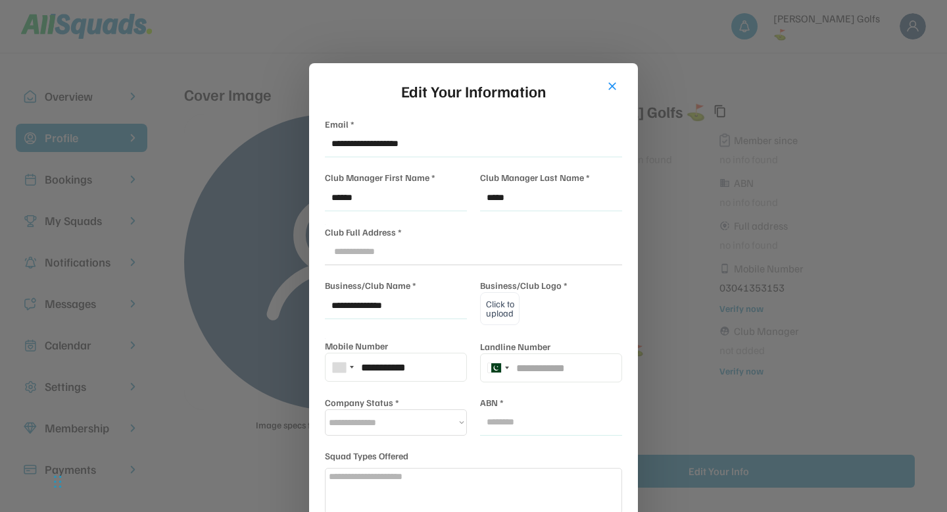
click at [615, 89] on button "close" at bounding box center [612, 86] width 13 height 13
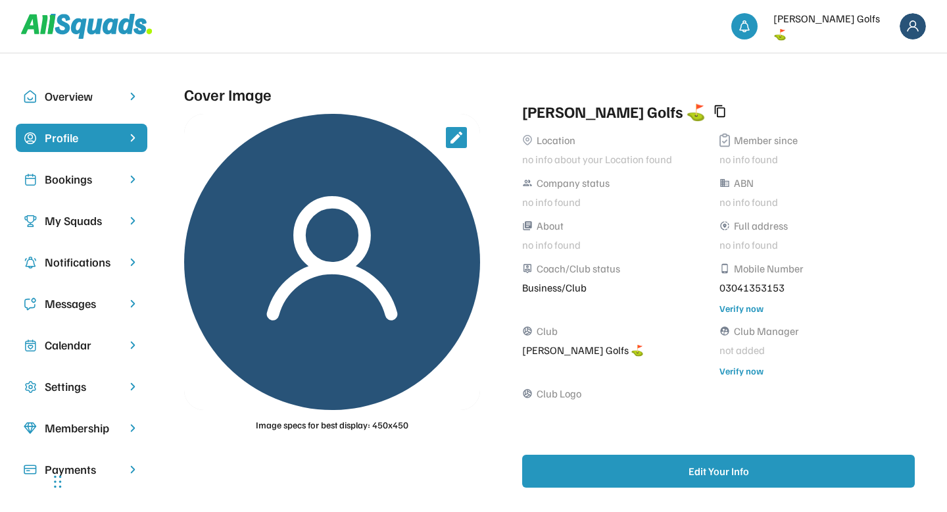
click at [451, 141] on input "file" at bounding box center [456, 137] width 21 height 21
click at [654, 296] on div "person_pin Coach/Club status Business/Club phone_android Mobile Number 03041353…" at bounding box center [715, 288] width 387 height 55
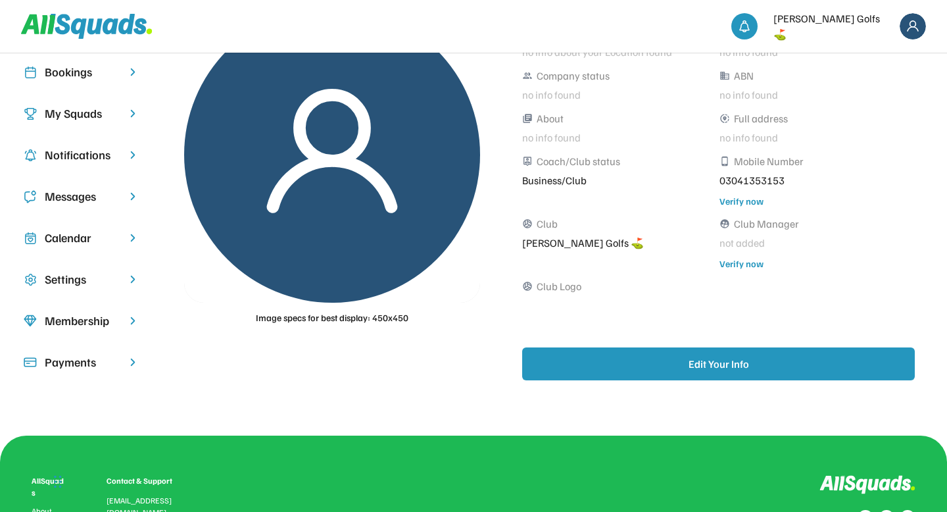
scroll to position [88, 0]
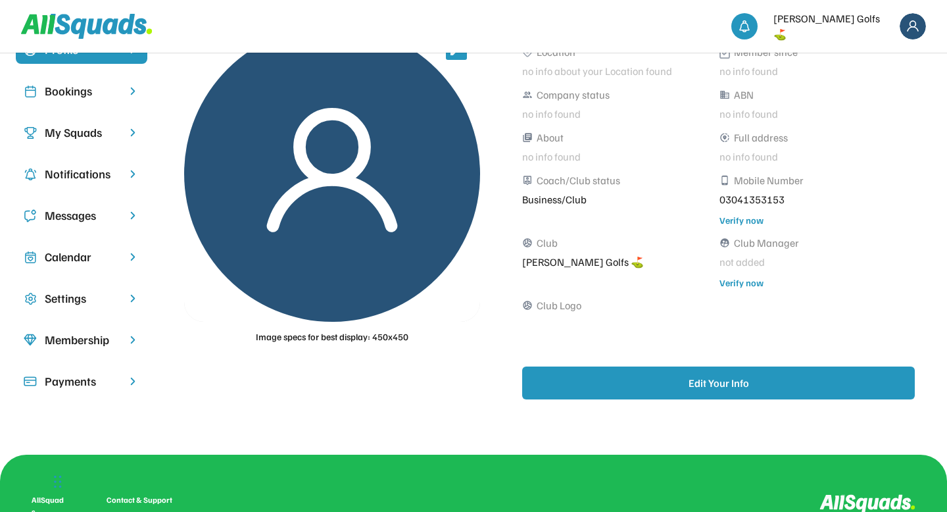
click at [81, 305] on div "Settings" at bounding box center [82, 298] width 74 height 18
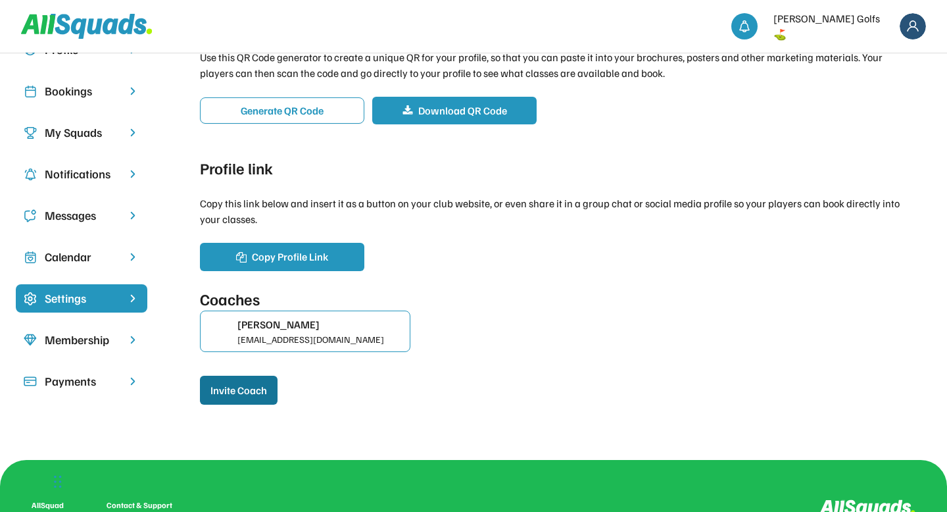
click at [251, 390] on button "Invite Coach" at bounding box center [239, 390] width 78 height 29
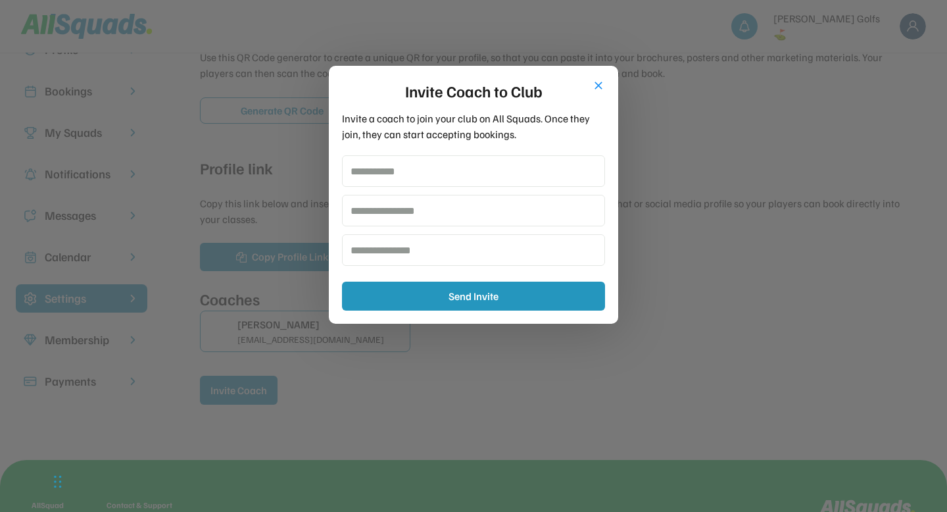
click at [601, 91] on button "close" at bounding box center [598, 85] width 13 height 13
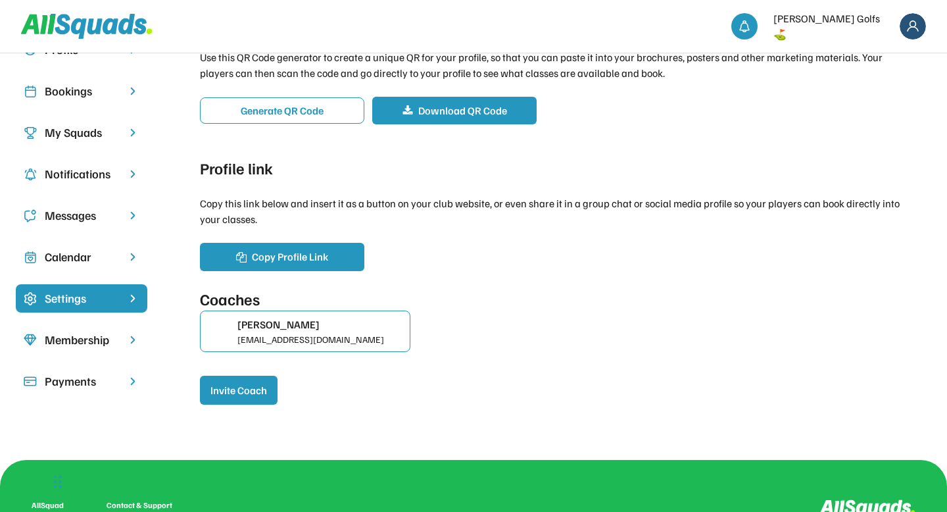
click at [531, 280] on div "QR Code Generator Use this QR Code generator to create a unique QR for your pro…" at bounding box center [557, 207] width 747 height 426
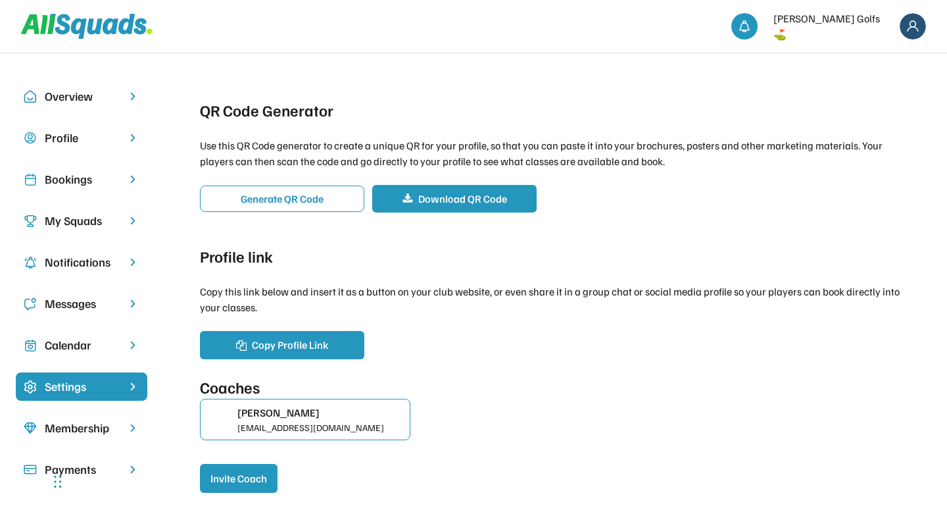
click at [65, 130] on div "Profile" at bounding box center [82, 138] width 74 height 18
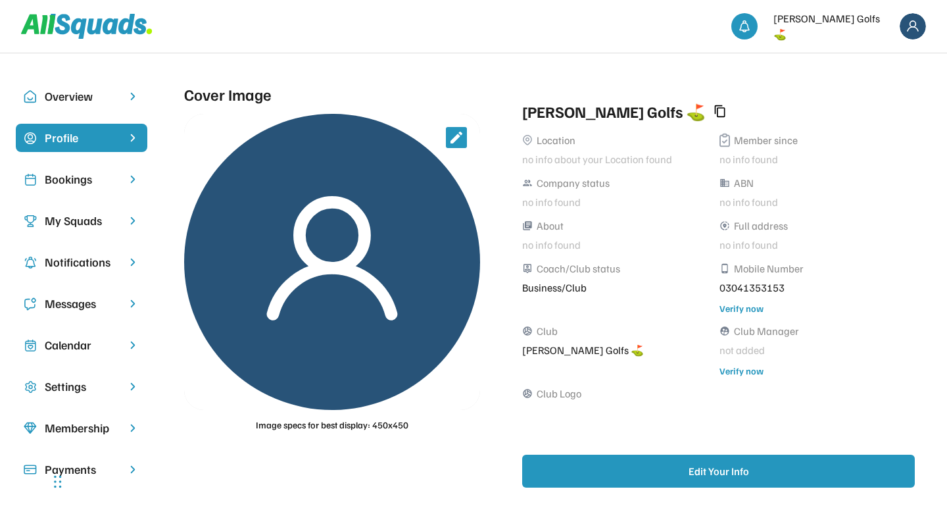
click at [743, 353] on font "not added" at bounding box center [742, 349] width 45 height 13
click at [739, 372] on div "Verify now" at bounding box center [742, 371] width 44 height 14
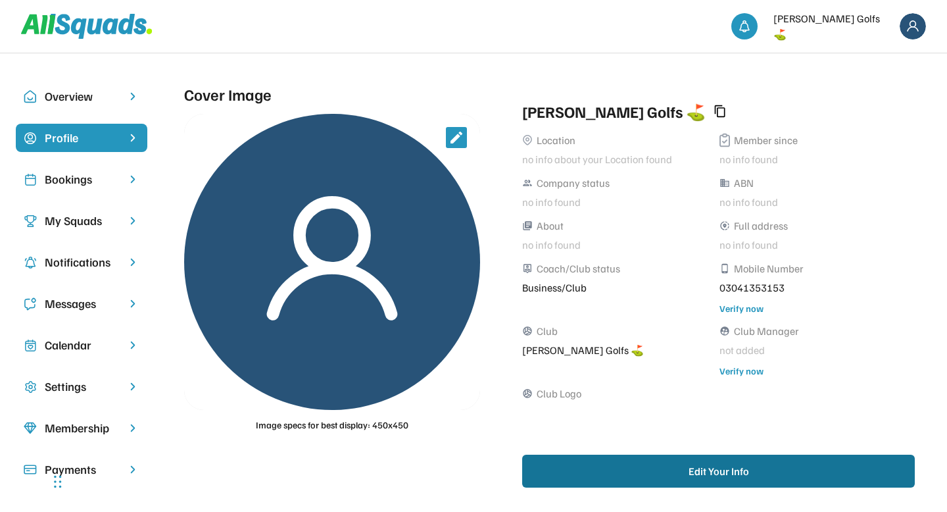
click at [702, 478] on button "Edit Your Info" at bounding box center [718, 471] width 393 height 33
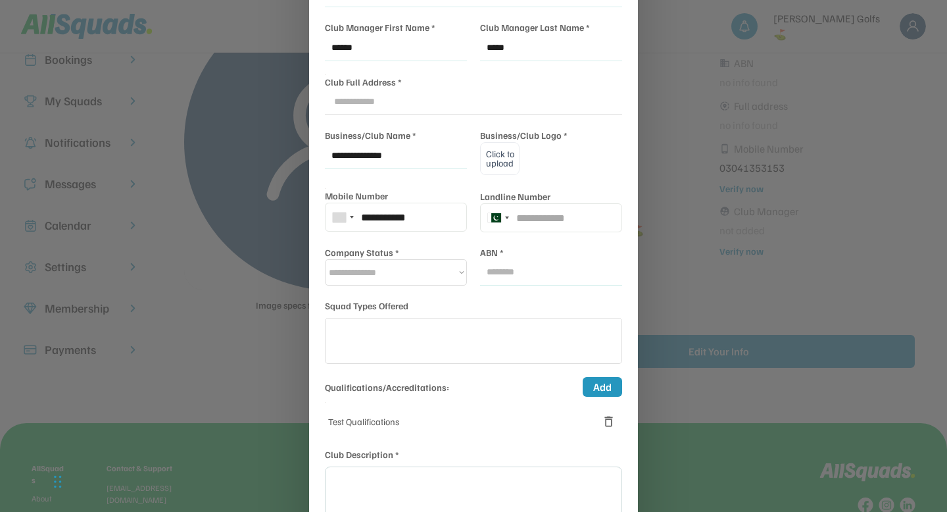
select select
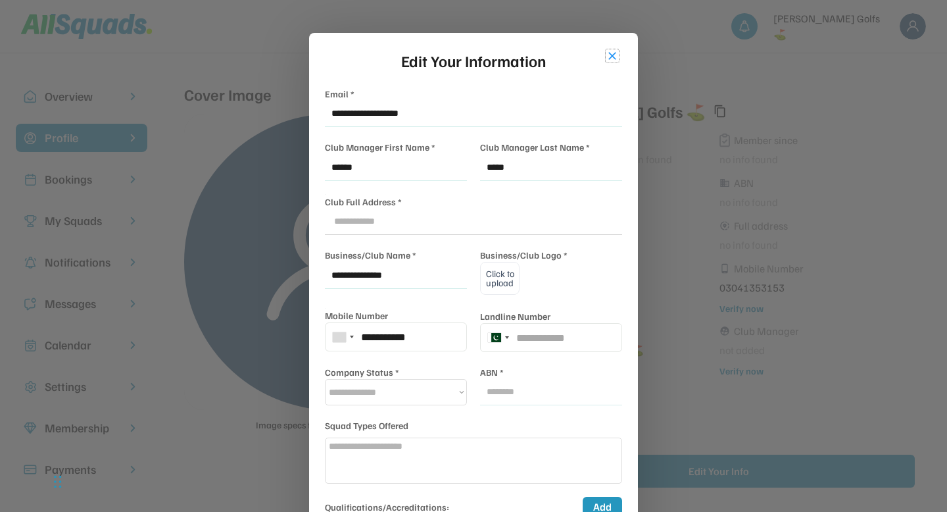
click at [611, 60] on button "close" at bounding box center [612, 55] width 13 height 13
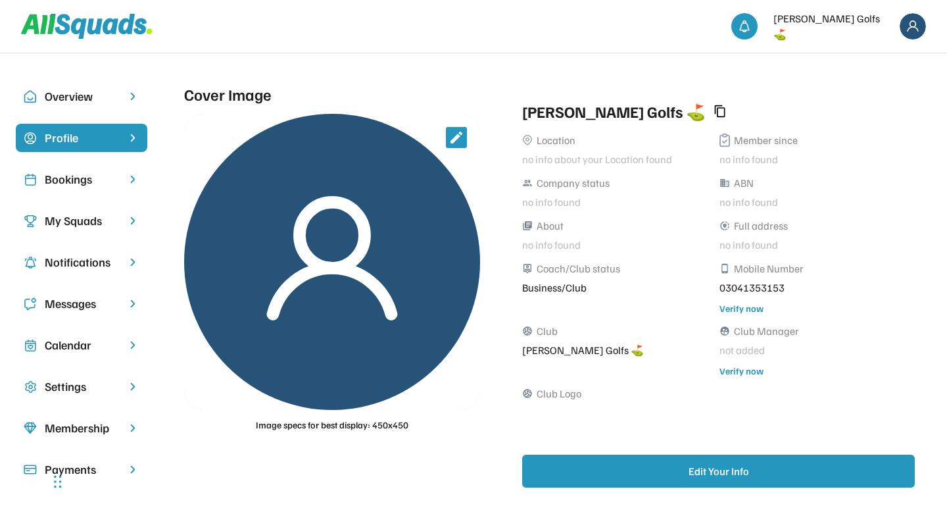
click at [648, 415] on div "sports_volleyball Club Logo" at bounding box center [715, 415] width 387 height 59
click at [630, 417] on div "sports_volleyball Club Logo" at bounding box center [715, 415] width 387 height 59
